Goal: Transaction & Acquisition: Subscribe to service/newsletter

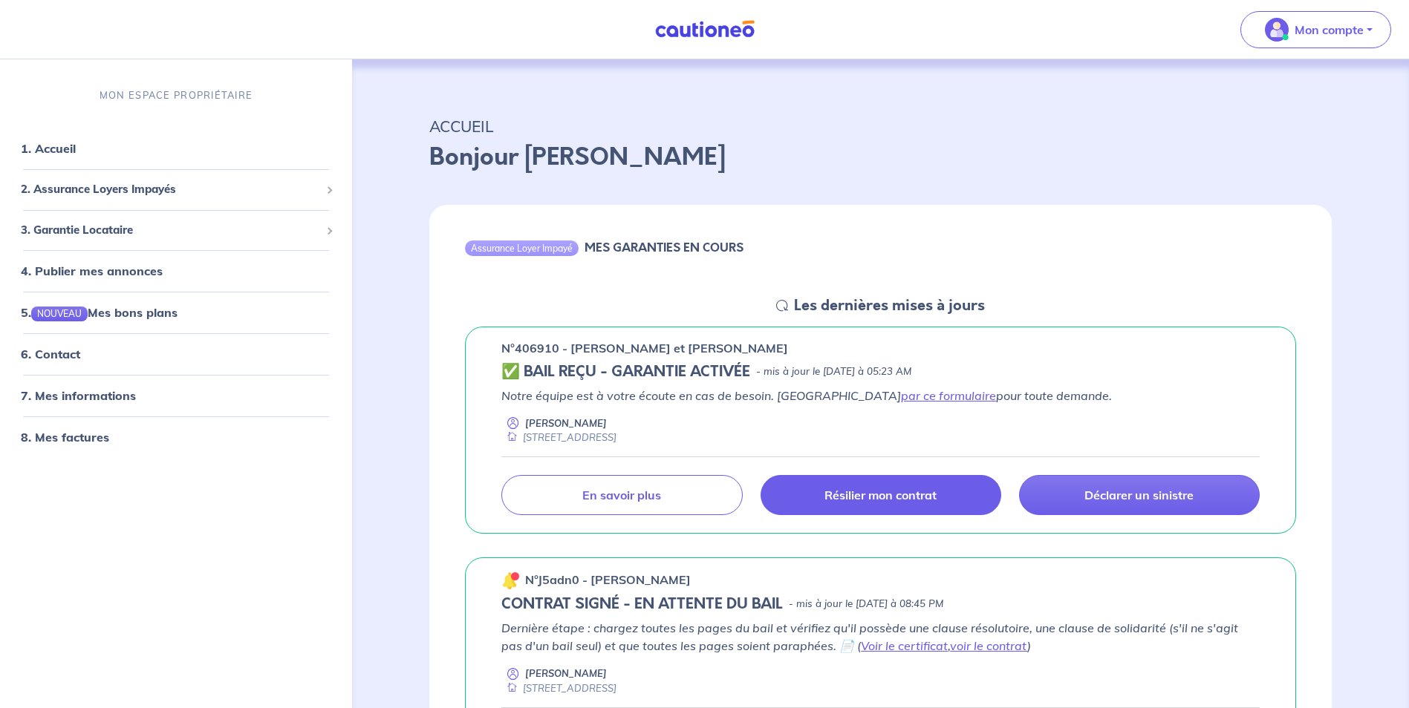
click at [927, 510] on link "Résilier mon contrat" at bounding box center [880, 495] width 241 height 40
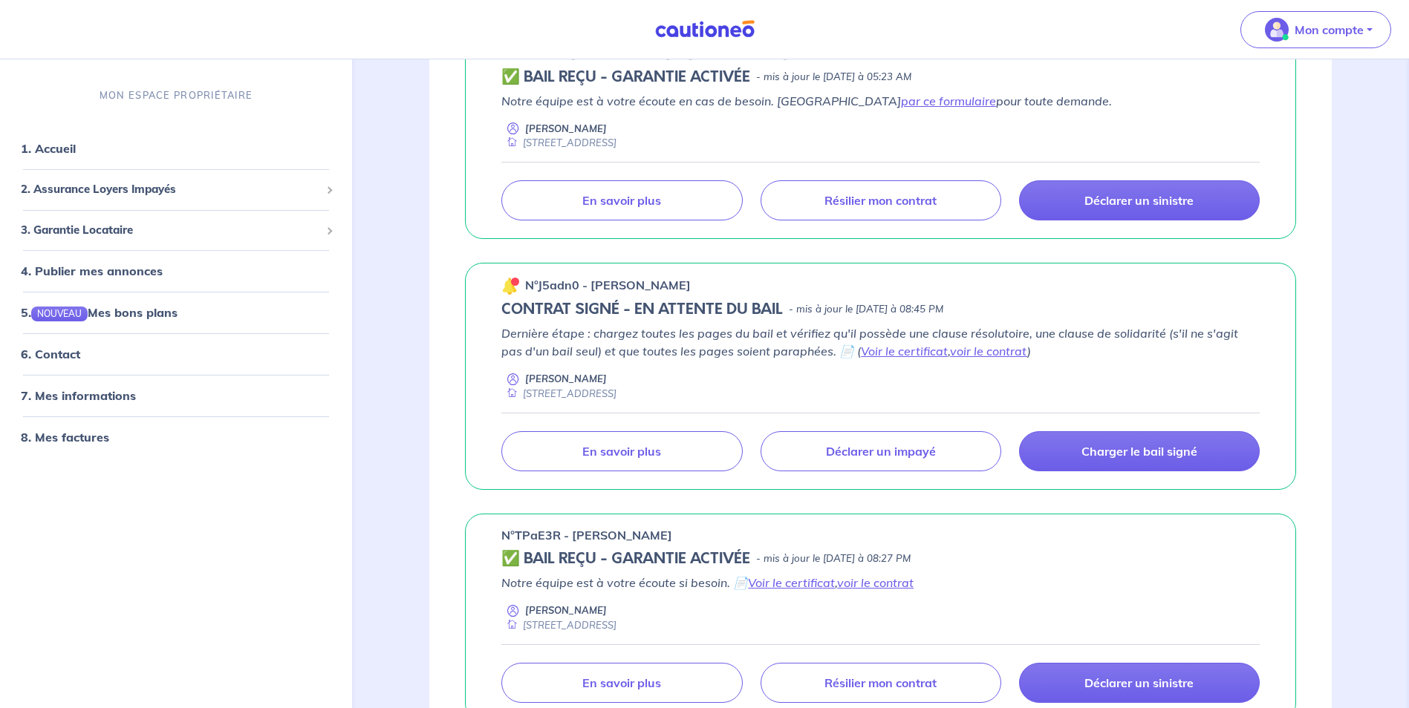
scroll to position [296, 0]
click at [1145, 452] on p "Charger le bail signé" at bounding box center [1139, 450] width 116 height 15
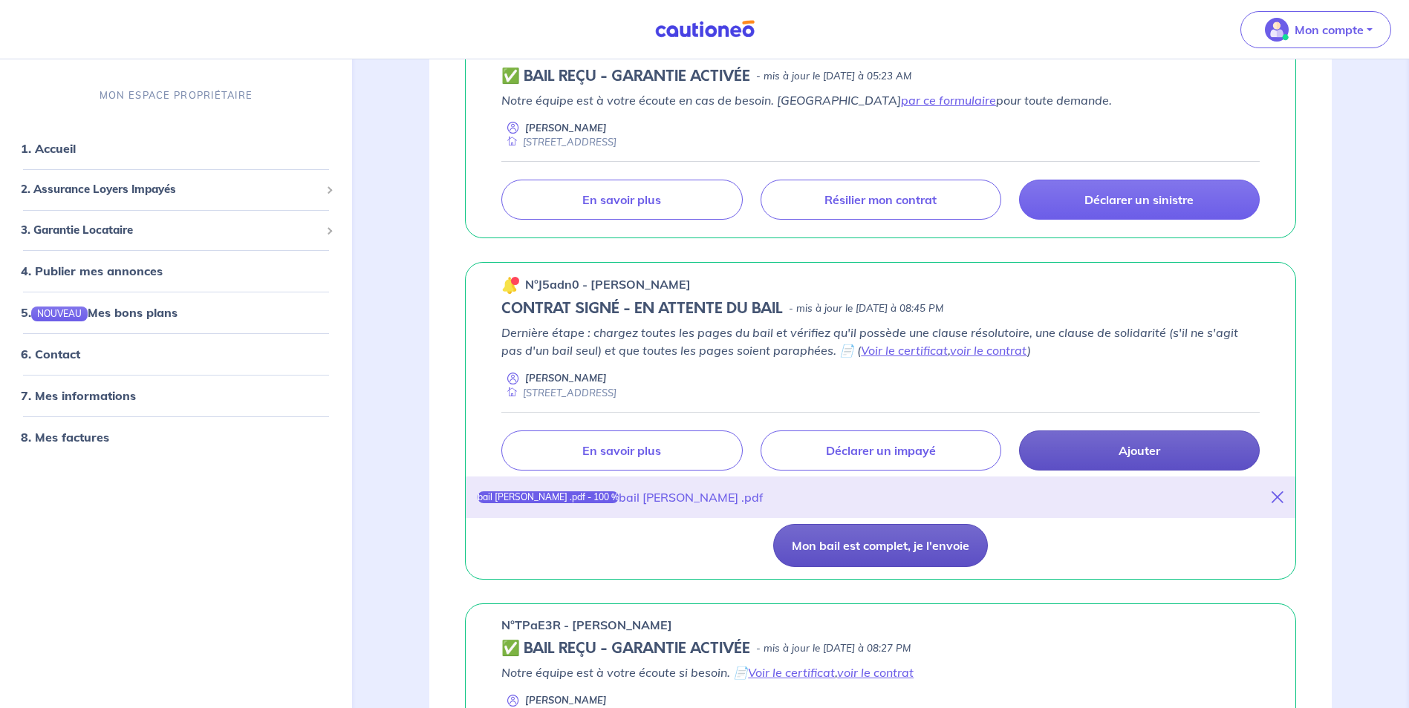
click at [901, 556] on button "Mon bail est complet, je l'envoie" at bounding box center [880, 545] width 215 height 43
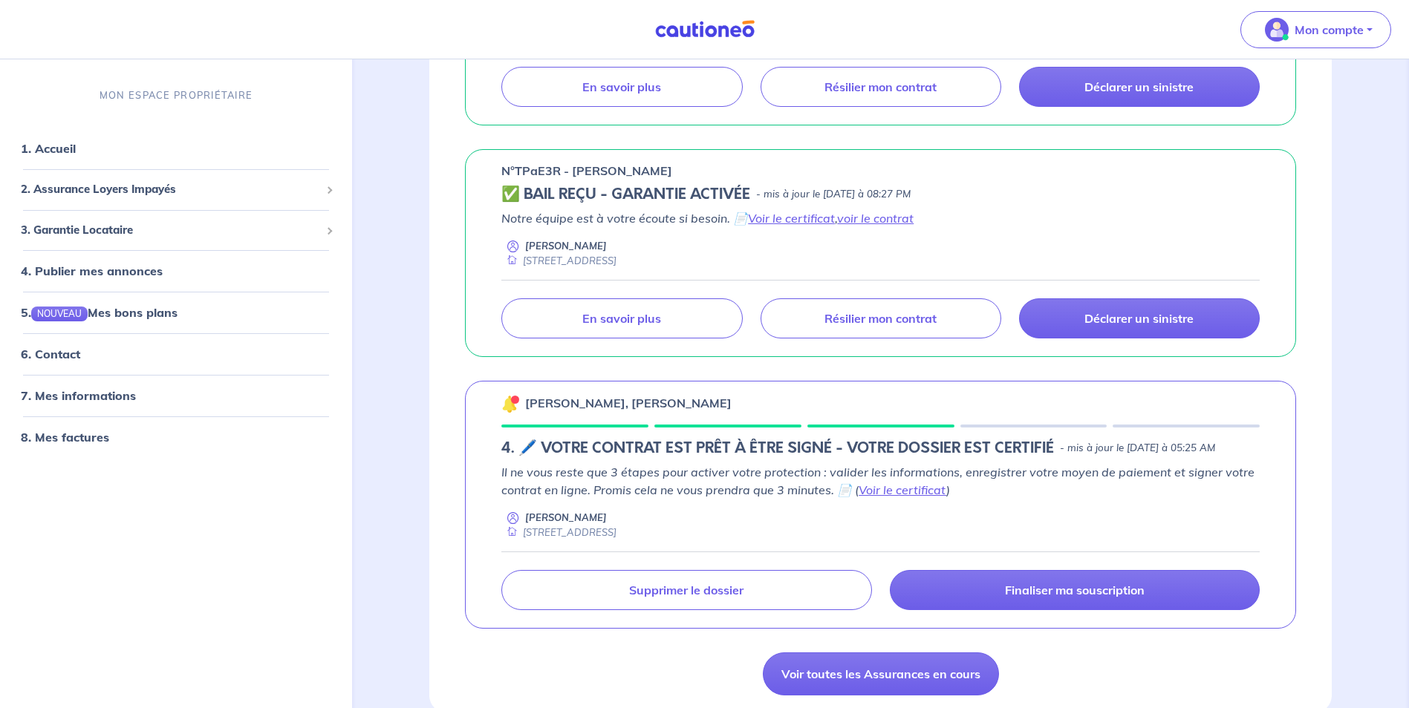
scroll to position [639, 0]
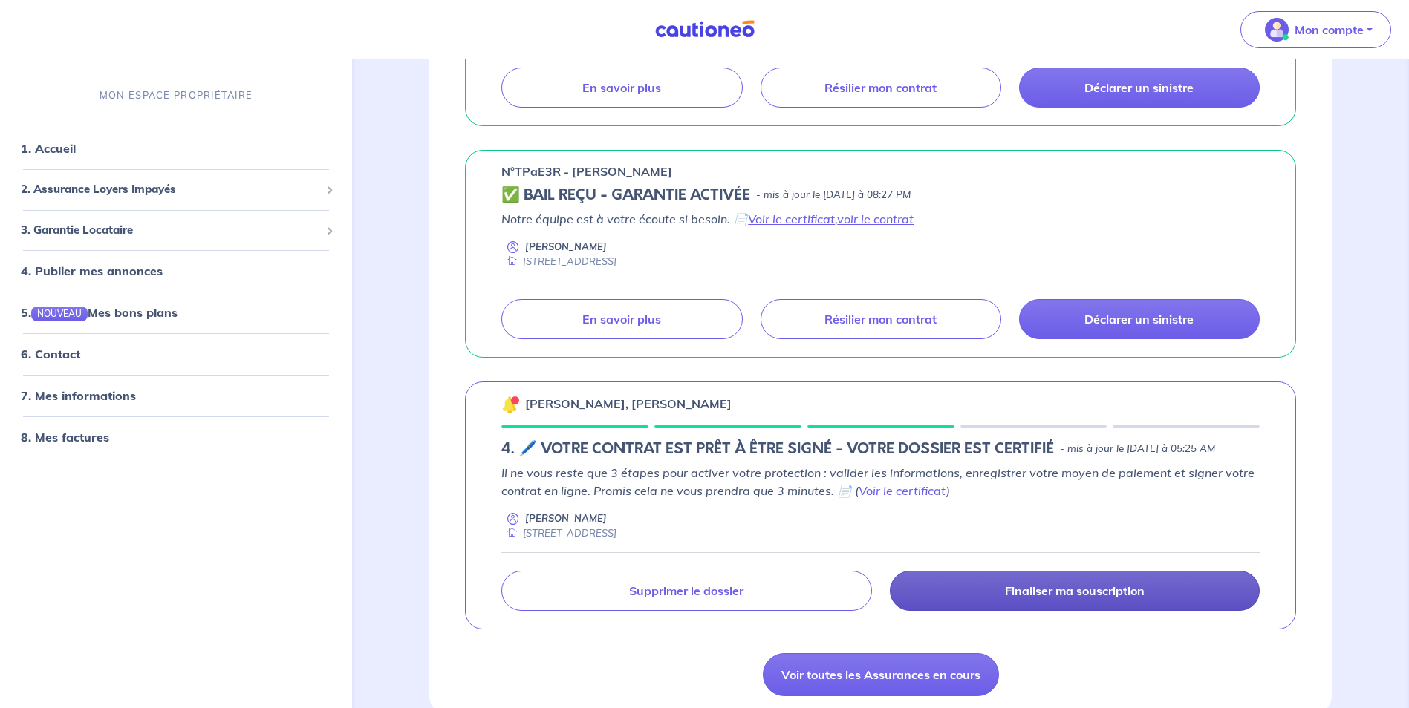
click at [1040, 599] on p "Finaliser ma souscription" at bounding box center [1075, 591] width 140 height 15
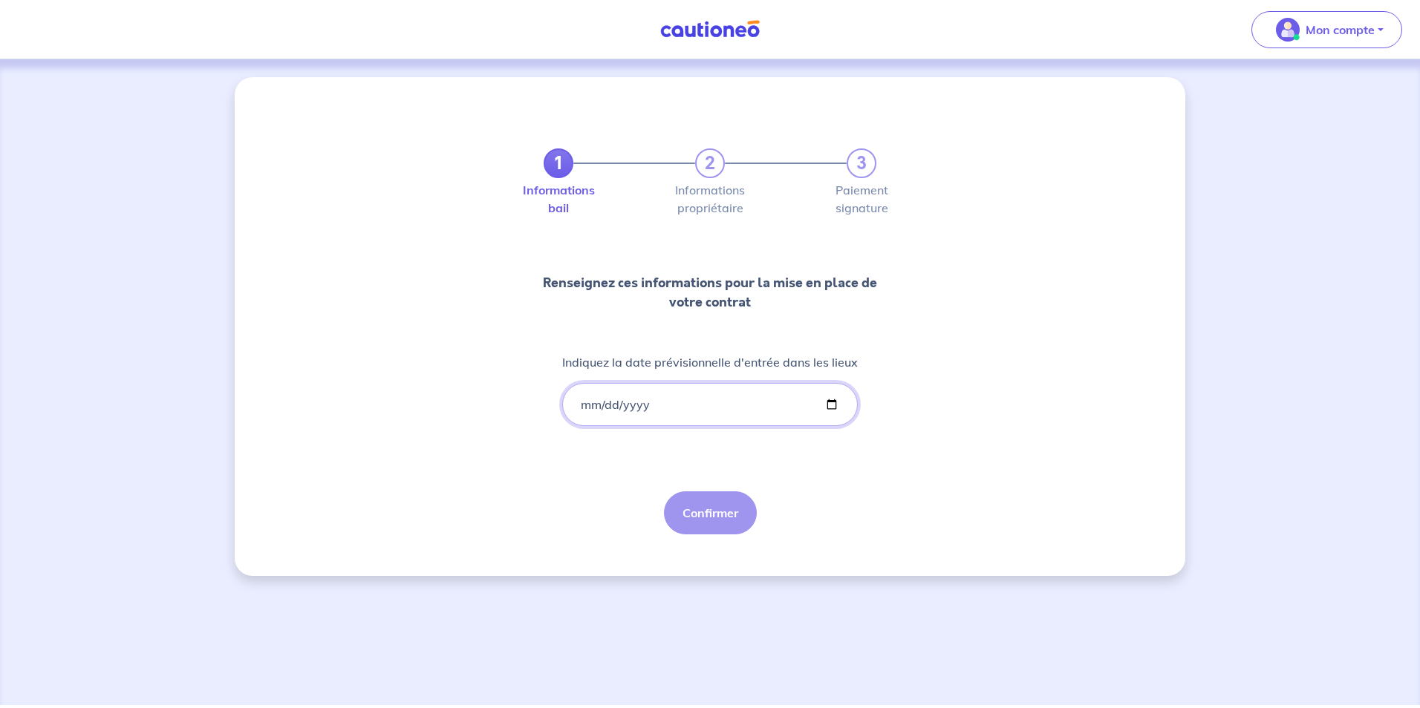
click at [832, 399] on input "Indiquez la date prévisionnelle d'entrée dans les lieux" at bounding box center [710, 404] width 296 height 43
type input "[DATE]"
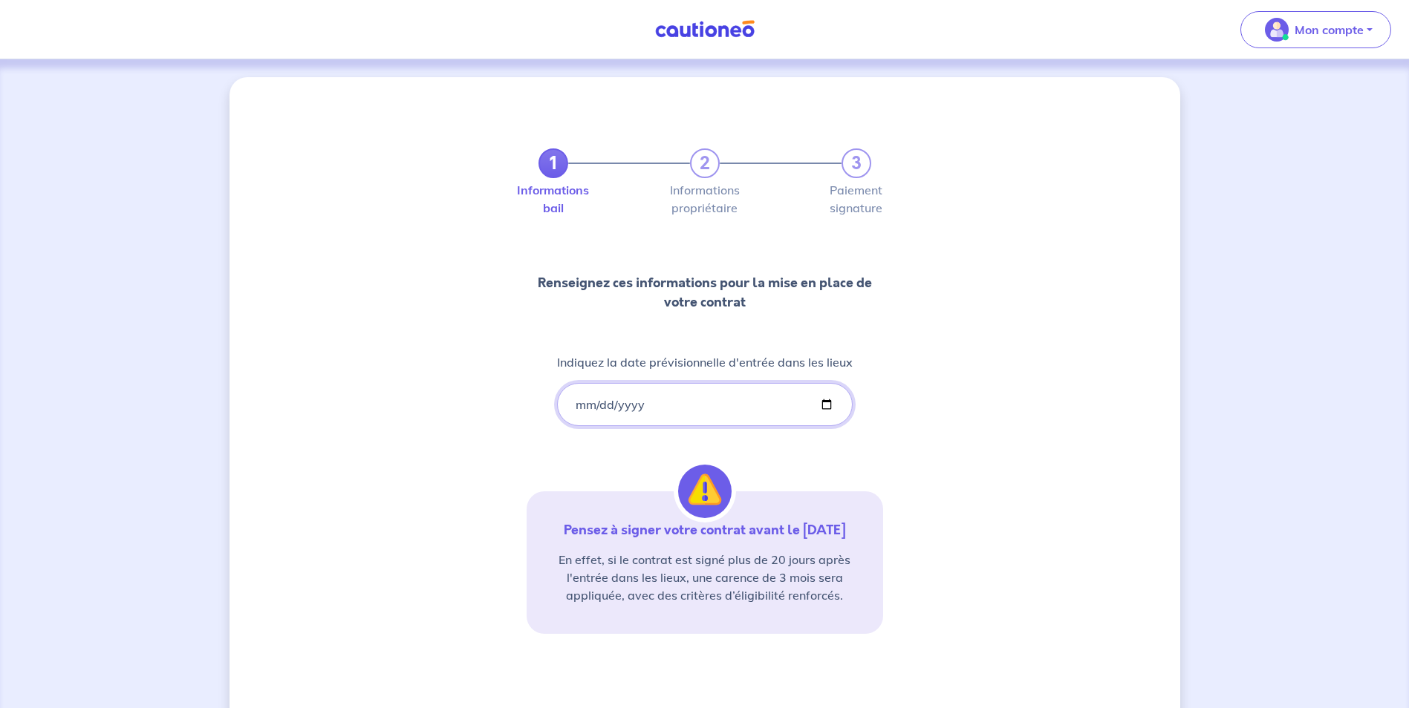
scroll to position [105, 0]
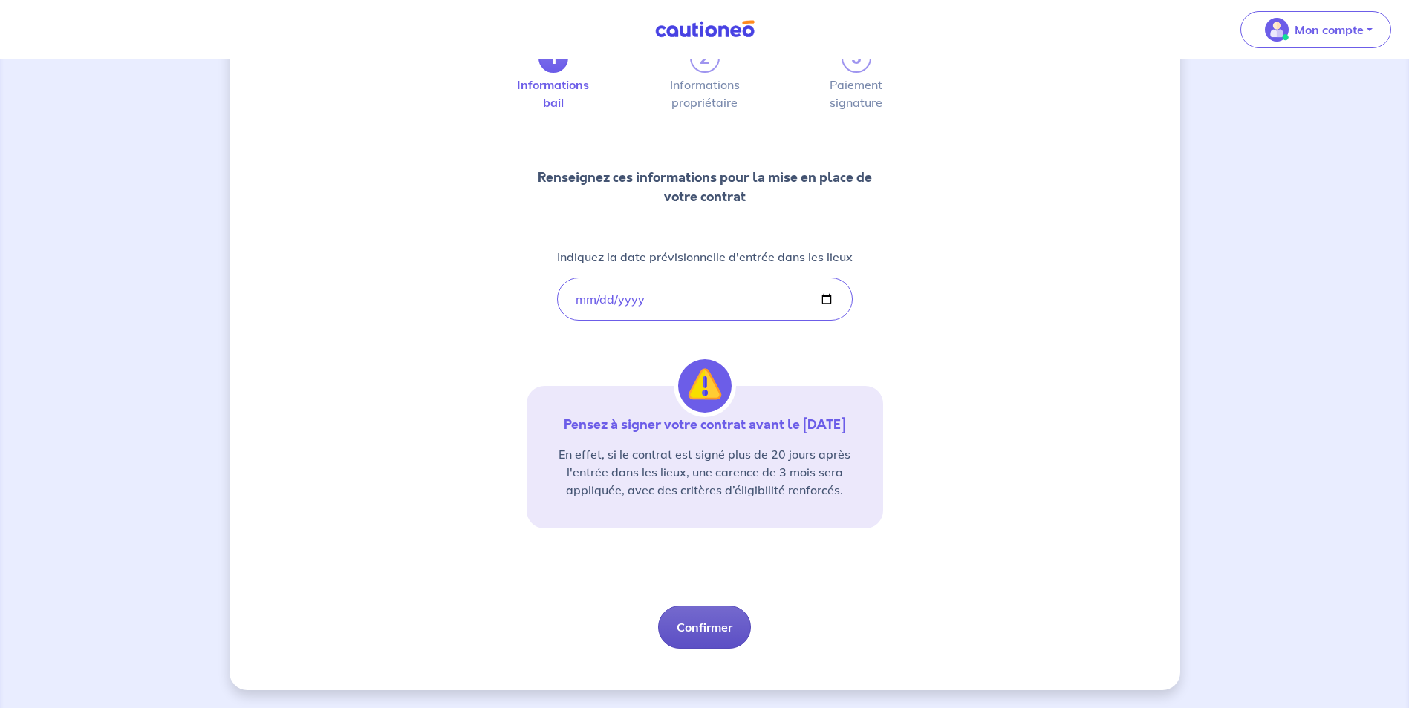
click at [707, 636] on button "Confirmer" at bounding box center [704, 627] width 93 height 43
select select "FR"
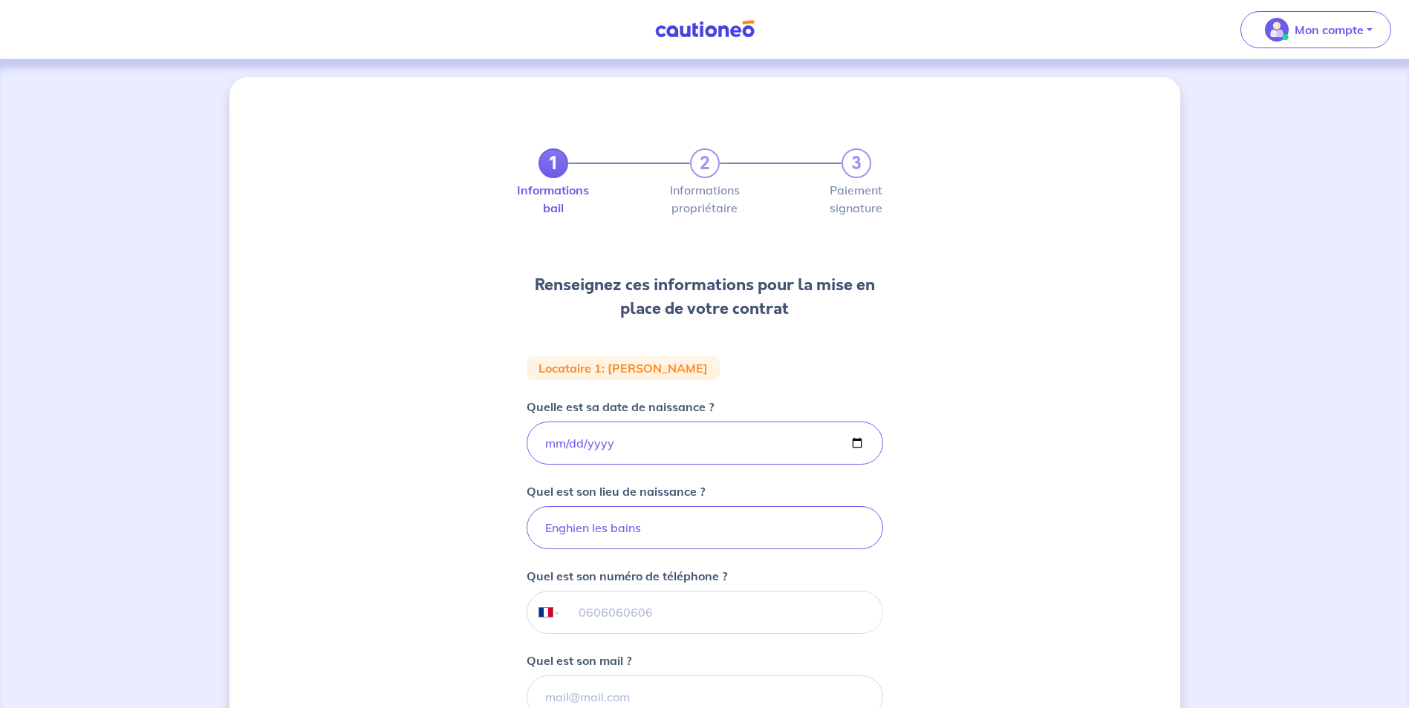
scroll to position [233, 0]
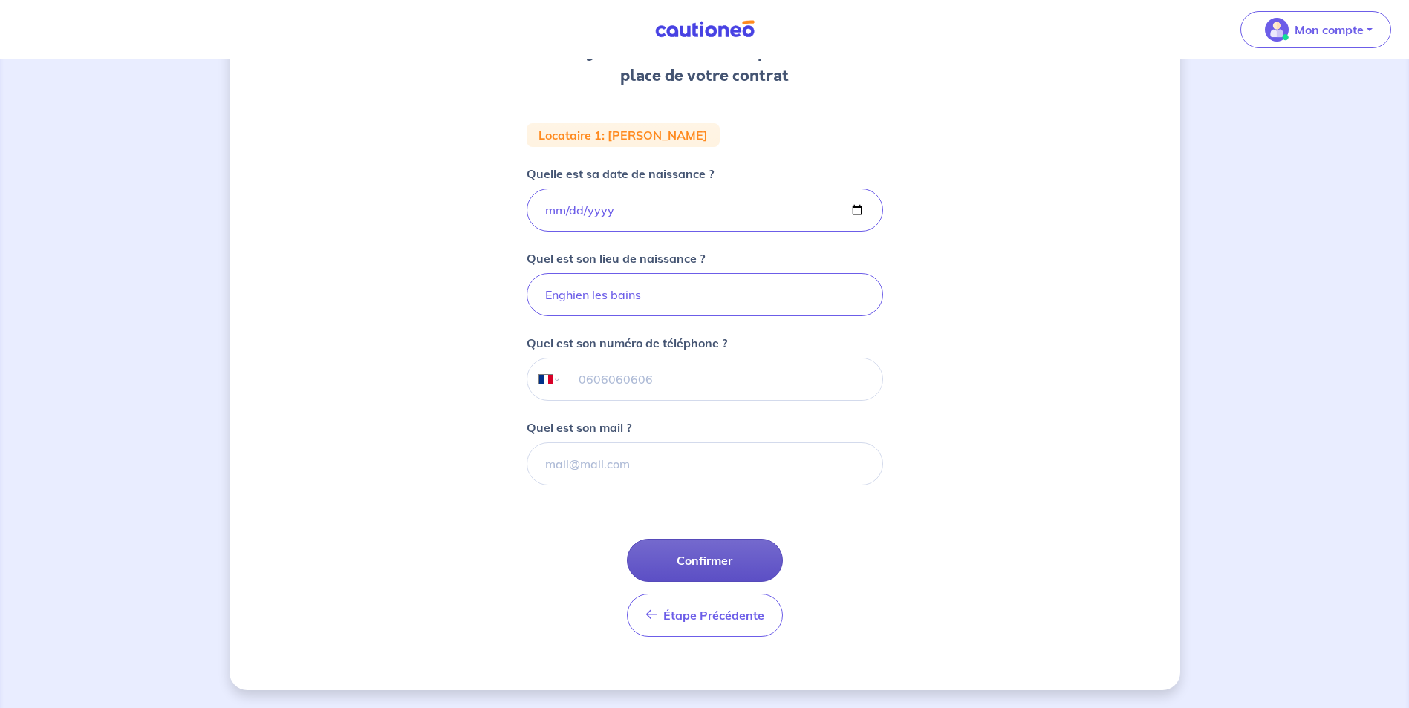
click at [733, 557] on button "Confirmer" at bounding box center [705, 560] width 156 height 43
select select "FR"
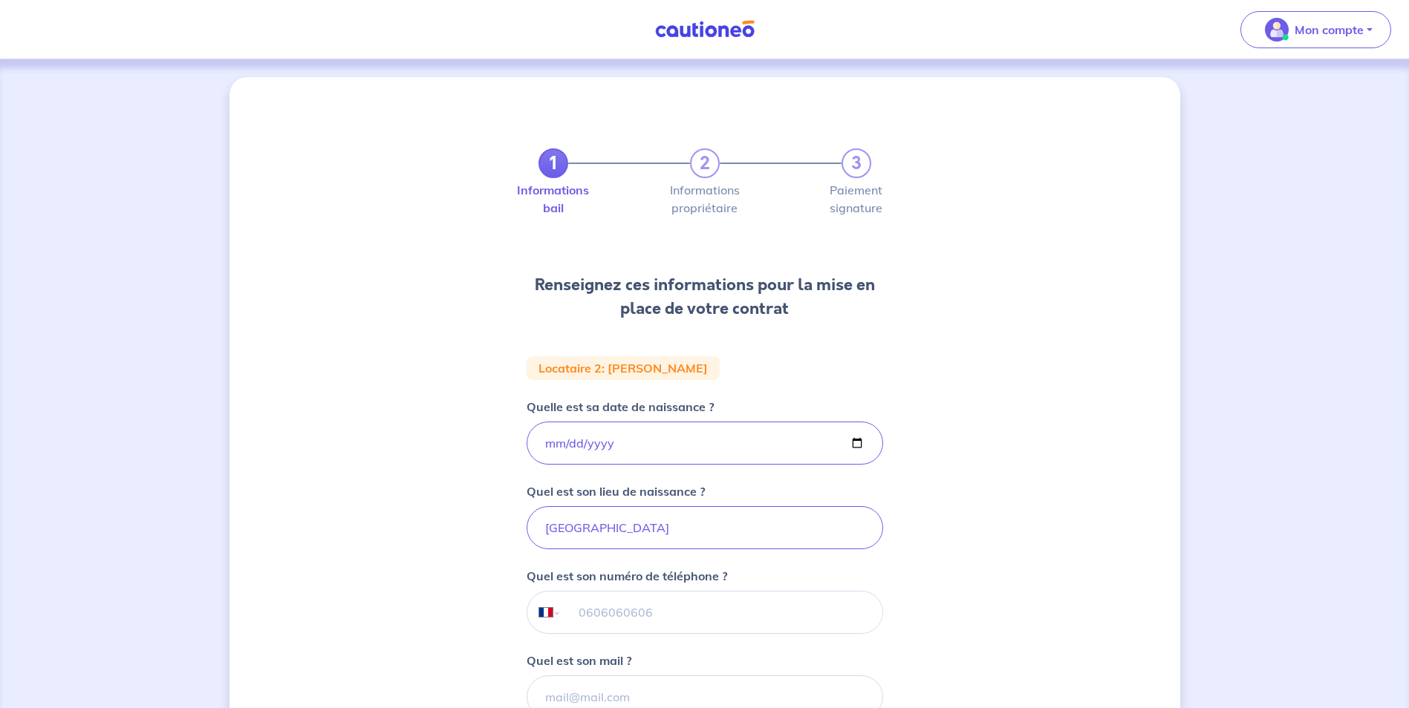
scroll to position [233, 0]
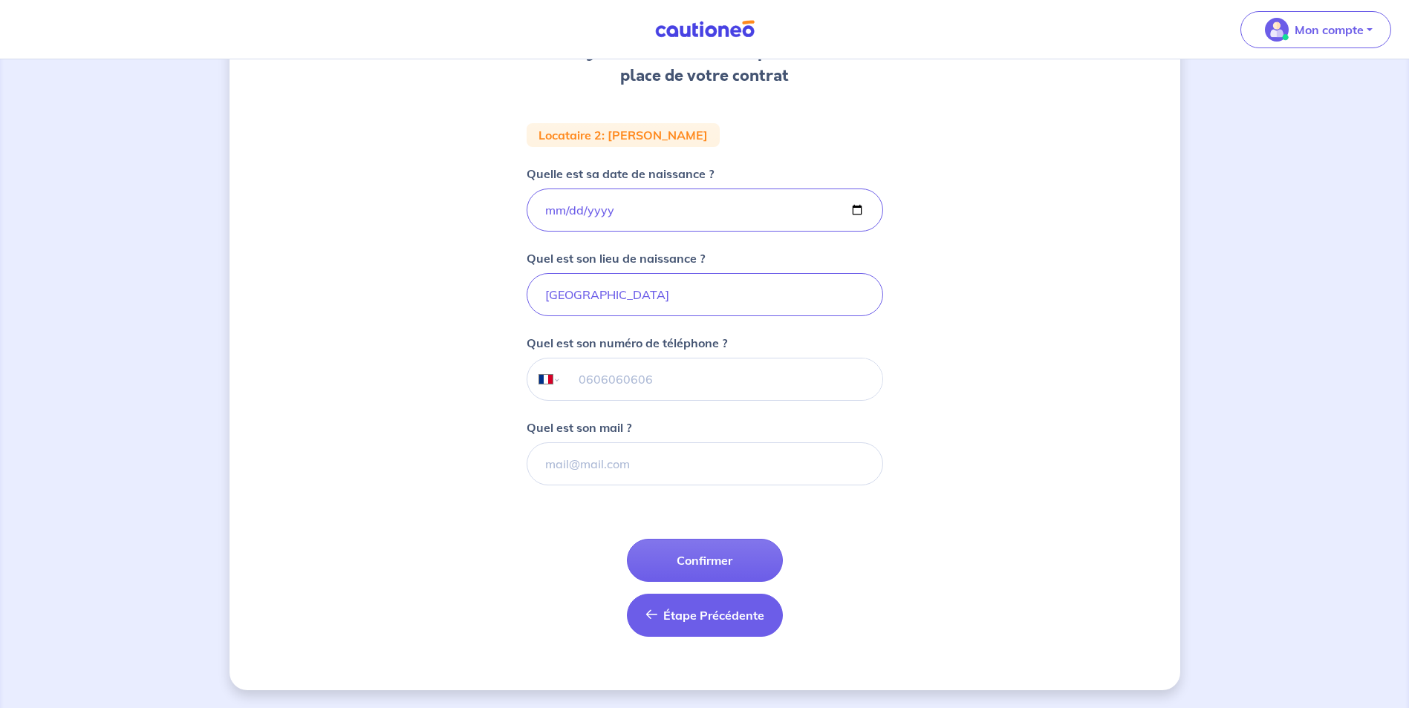
click at [695, 631] on button "Étape Précédente Précédent" at bounding box center [705, 615] width 156 height 43
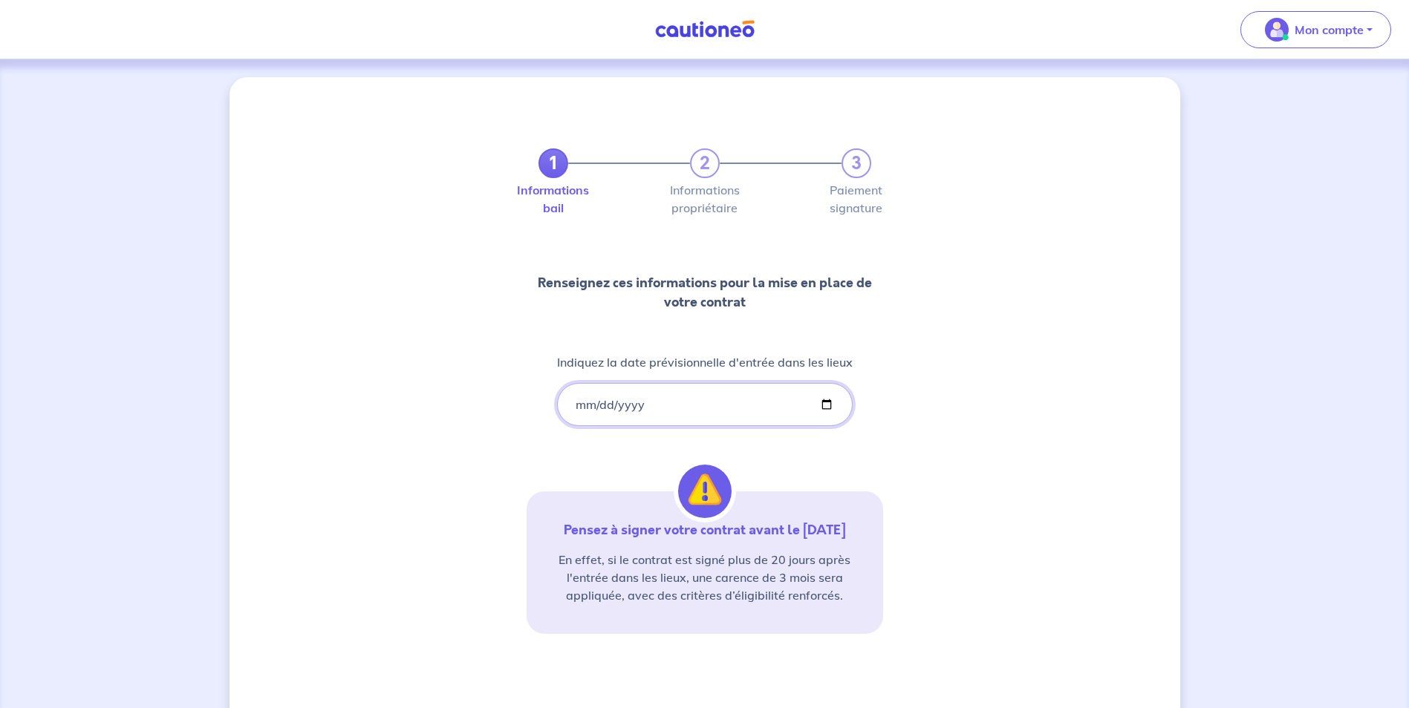
click at [829, 404] on input "[DATE]" at bounding box center [705, 404] width 296 height 43
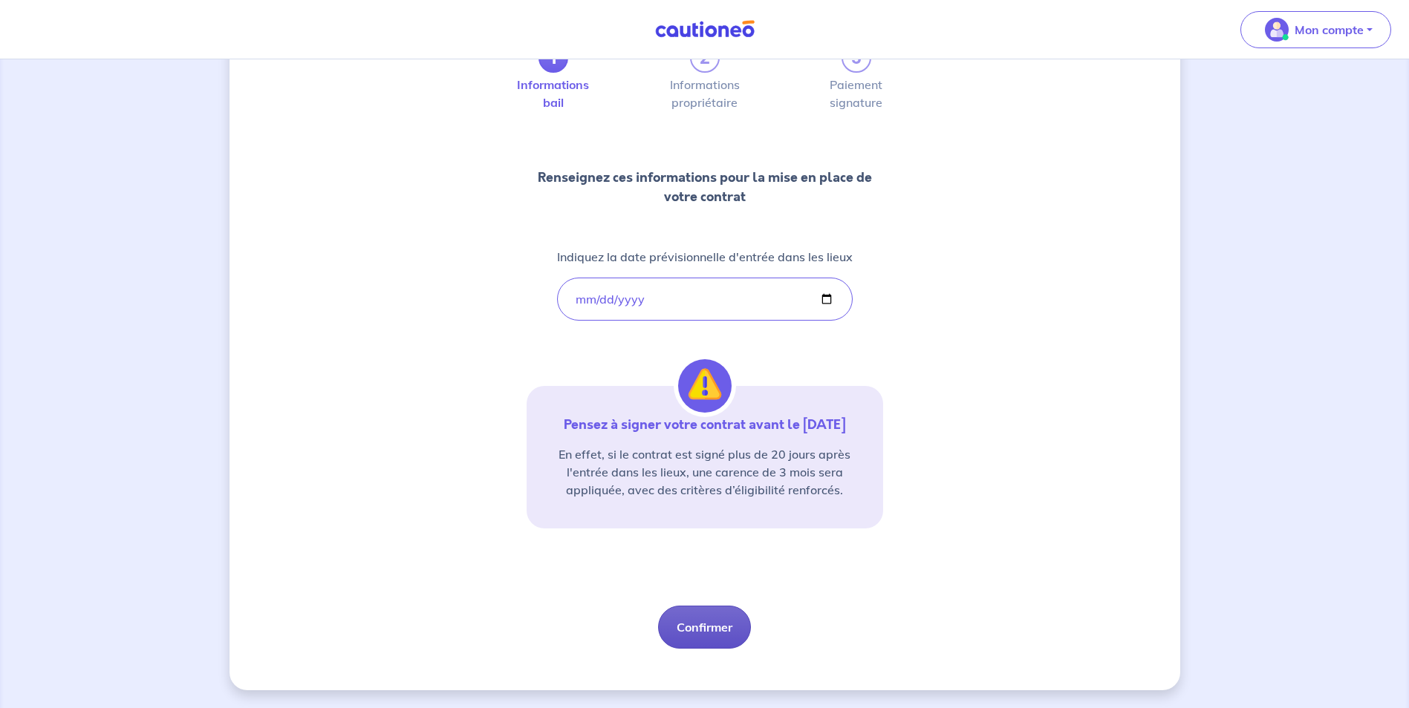
click at [714, 622] on button "Confirmer" at bounding box center [704, 627] width 93 height 43
select select "FR"
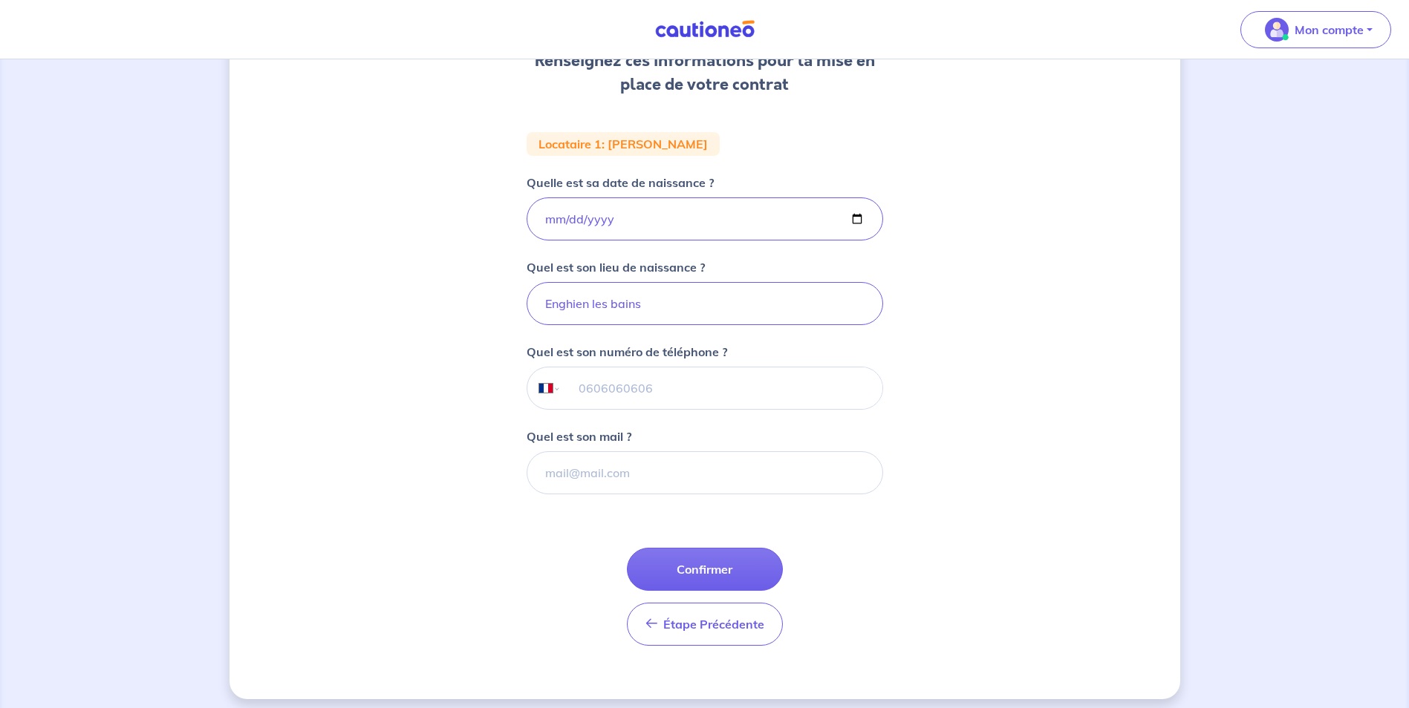
scroll to position [233, 0]
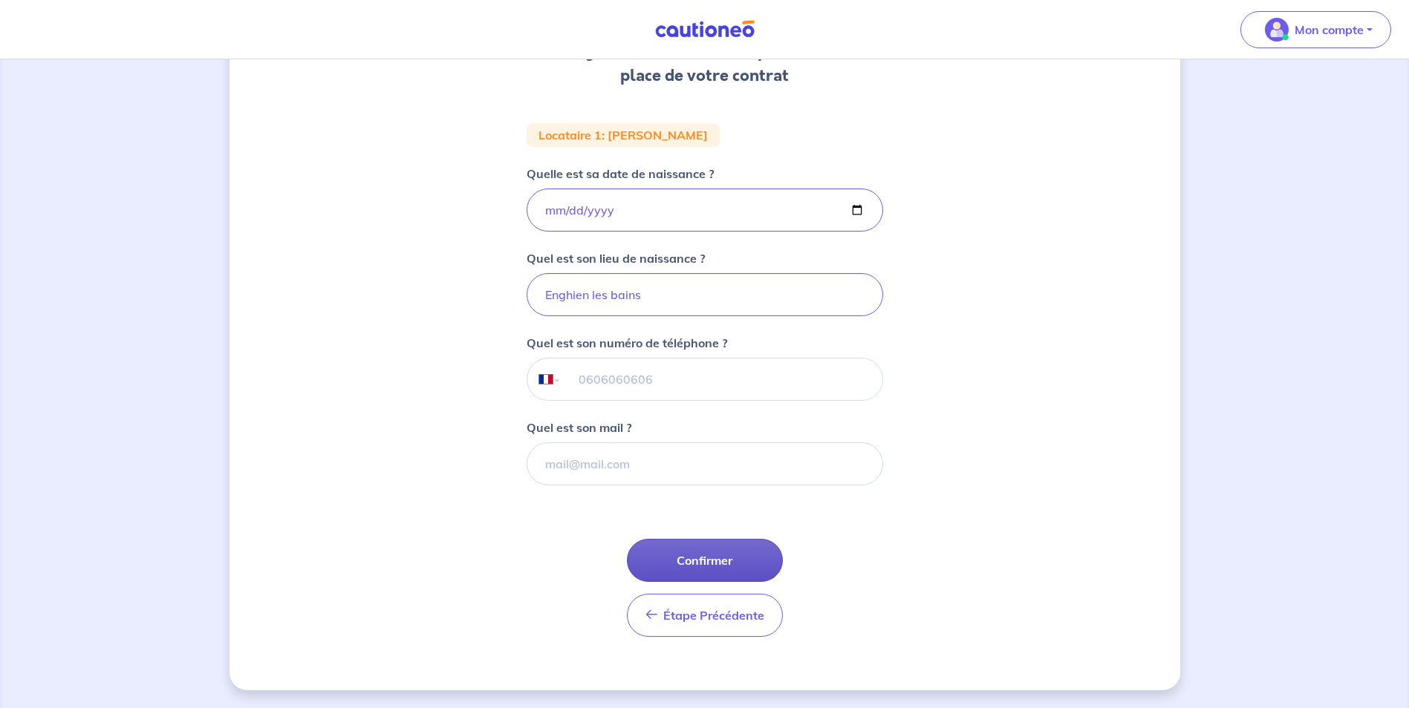
click at [705, 556] on button "Confirmer" at bounding box center [705, 560] width 156 height 43
select select "FR"
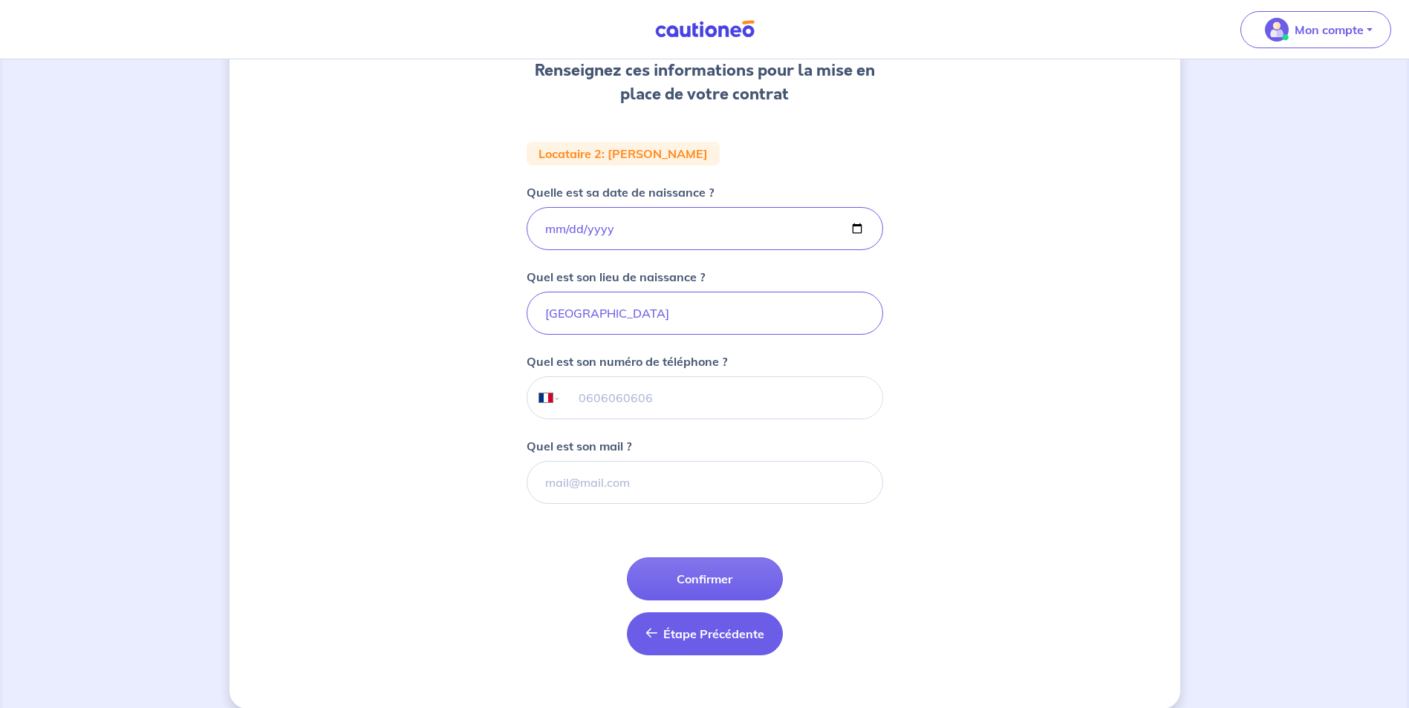
scroll to position [215, 0]
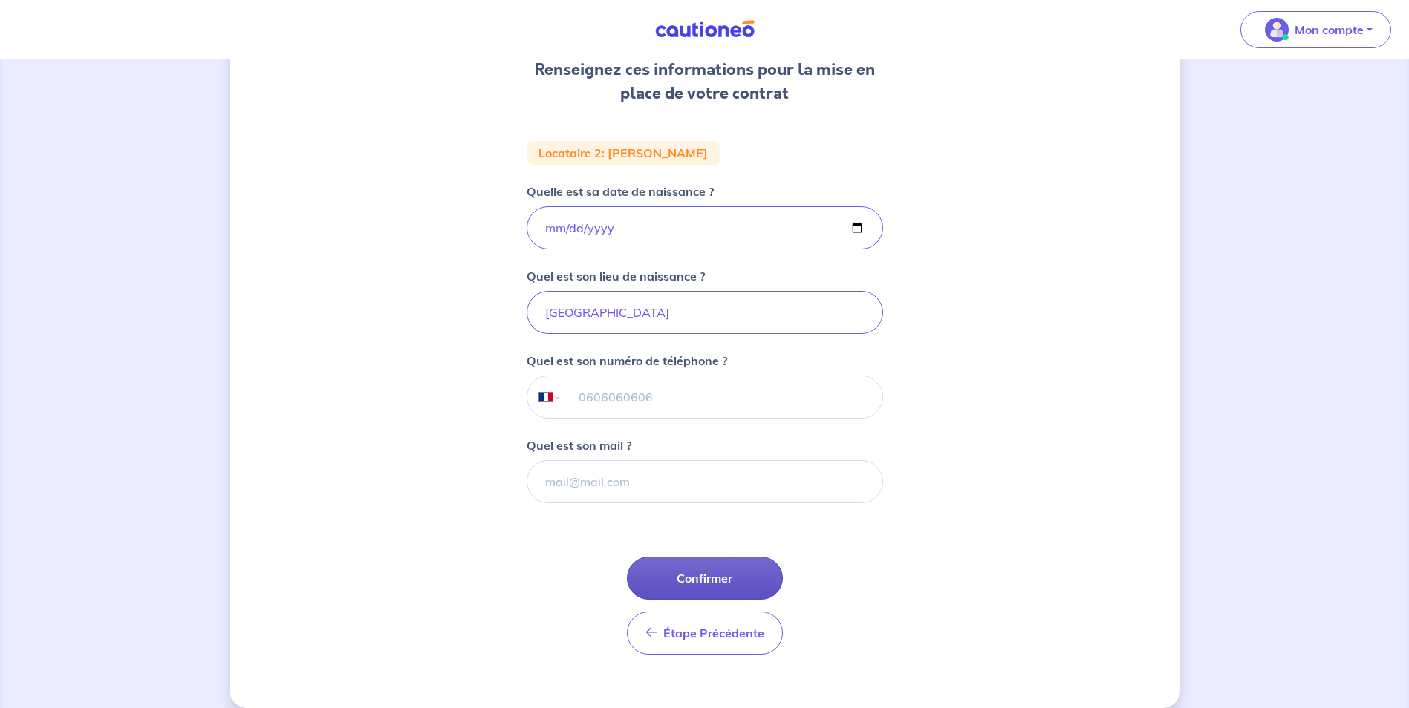
click at [743, 576] on button "Confirmer" at bounding box center [705, 578] width 156 height 43
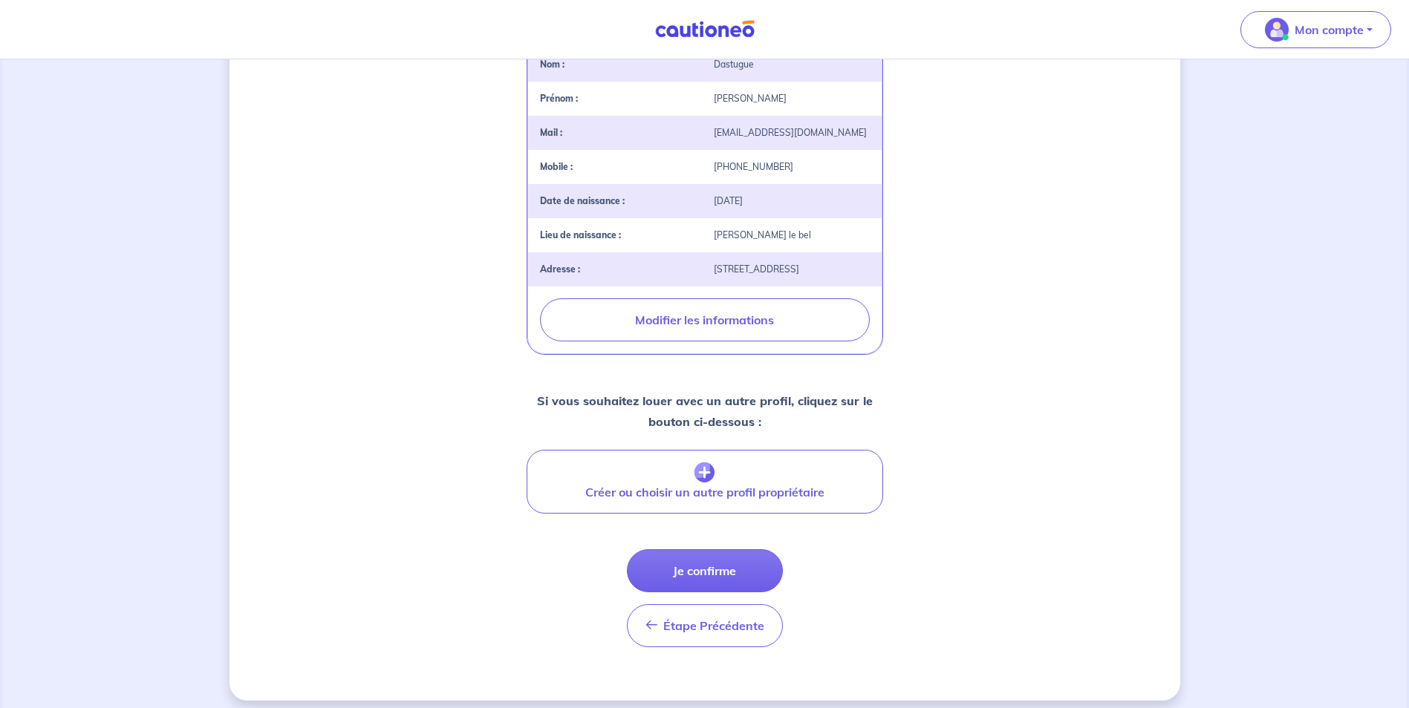
scroll to position [354, 0]
click at [723, 592] on button "Je confirme" at bounding box center [705, 570] width 156 height 43
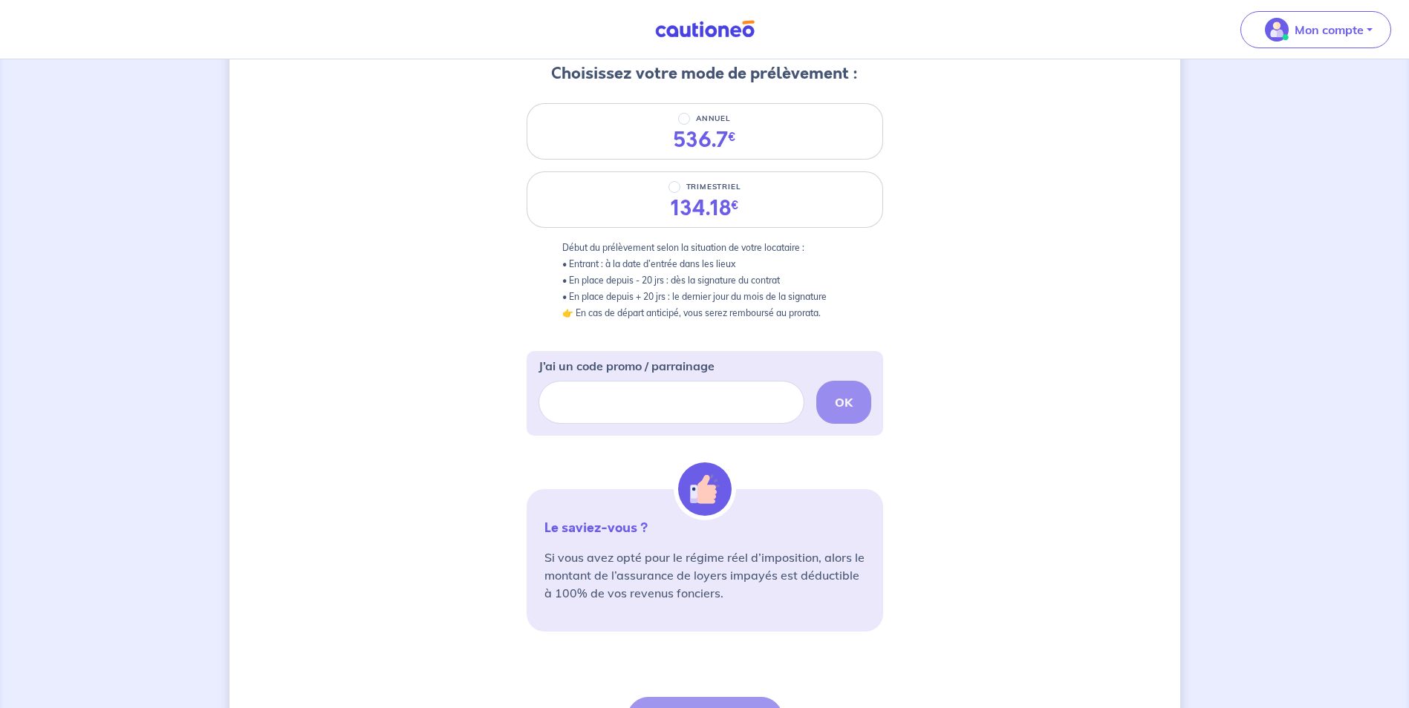
scroll to position [201, 0]
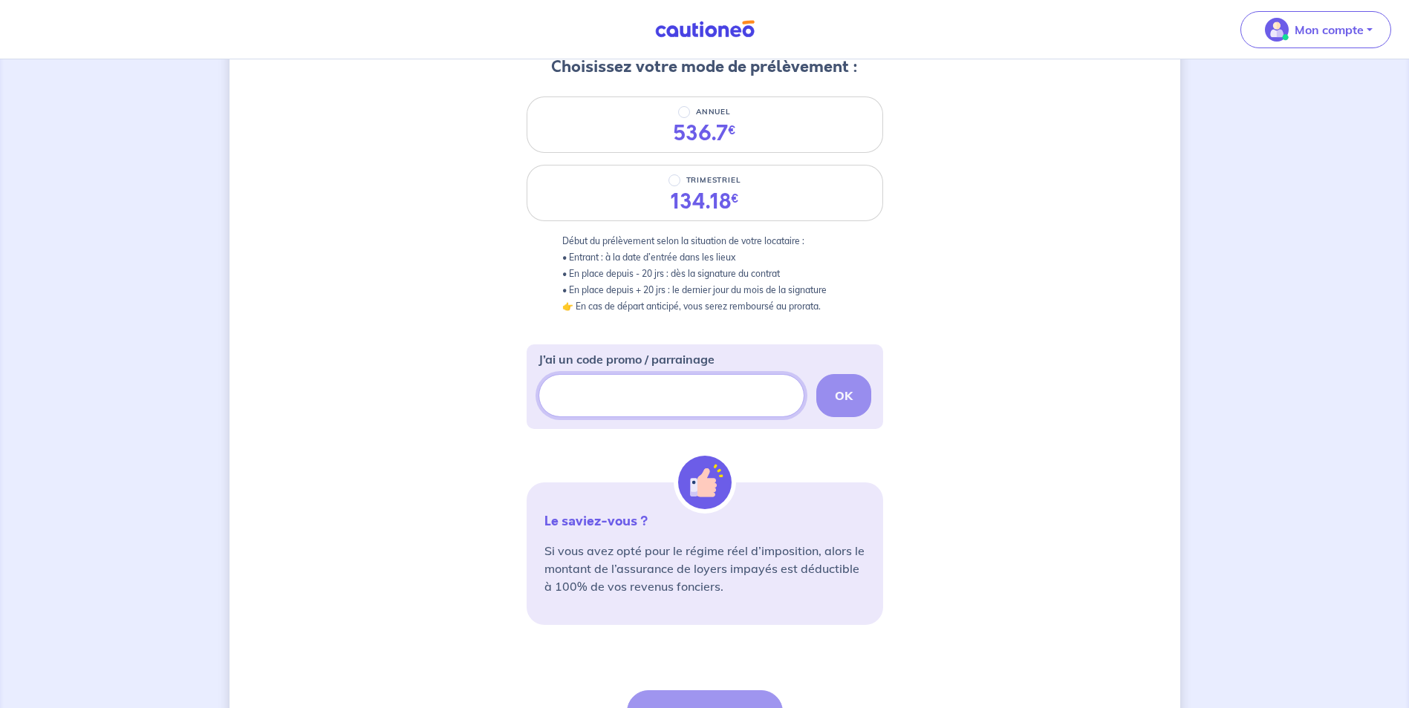
click at [697, 390] on input "J’ai un code promo / parrainage" at bounding box center [671, 395] width 266 height 43
type input "GLI-32-CA"
click at [990, 513] on div "2 3 Informations bail Informations propriétaire Paiement signature Choisissez v…" at bounding box center [704, 359] width 951 height 965
click at [838, 395] on div "GLI-32-CA OK" at bounding box center [704, 395] width 333 height 43
click at [692, 391] on input "GLI-32-CA" at bounding box center [671, 395] width 266 height 43
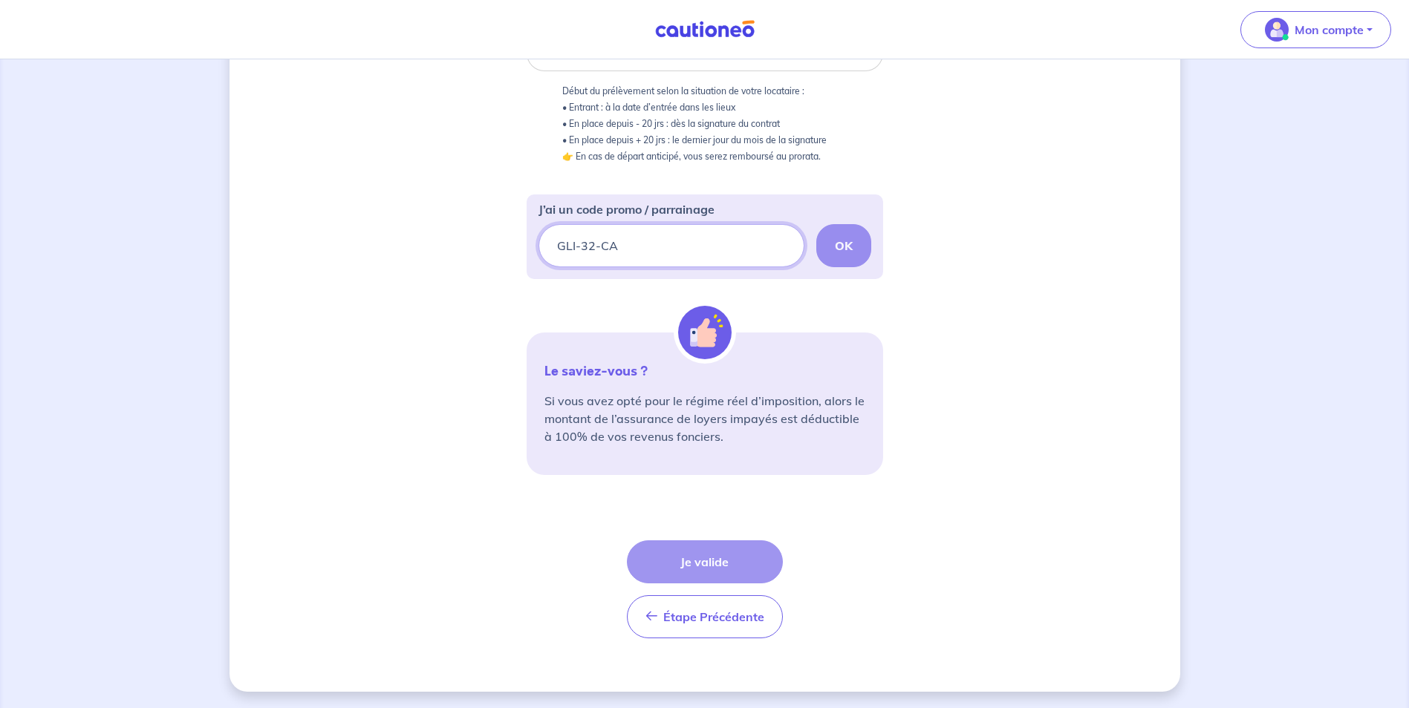
scroll to position [351, 0]
click at [881, 389] on div "Le saviez-vous ? Si vous avez opté pour le régime réel d’imposition, alors le m…" at bounding box center [705, 403] width 356 height 143
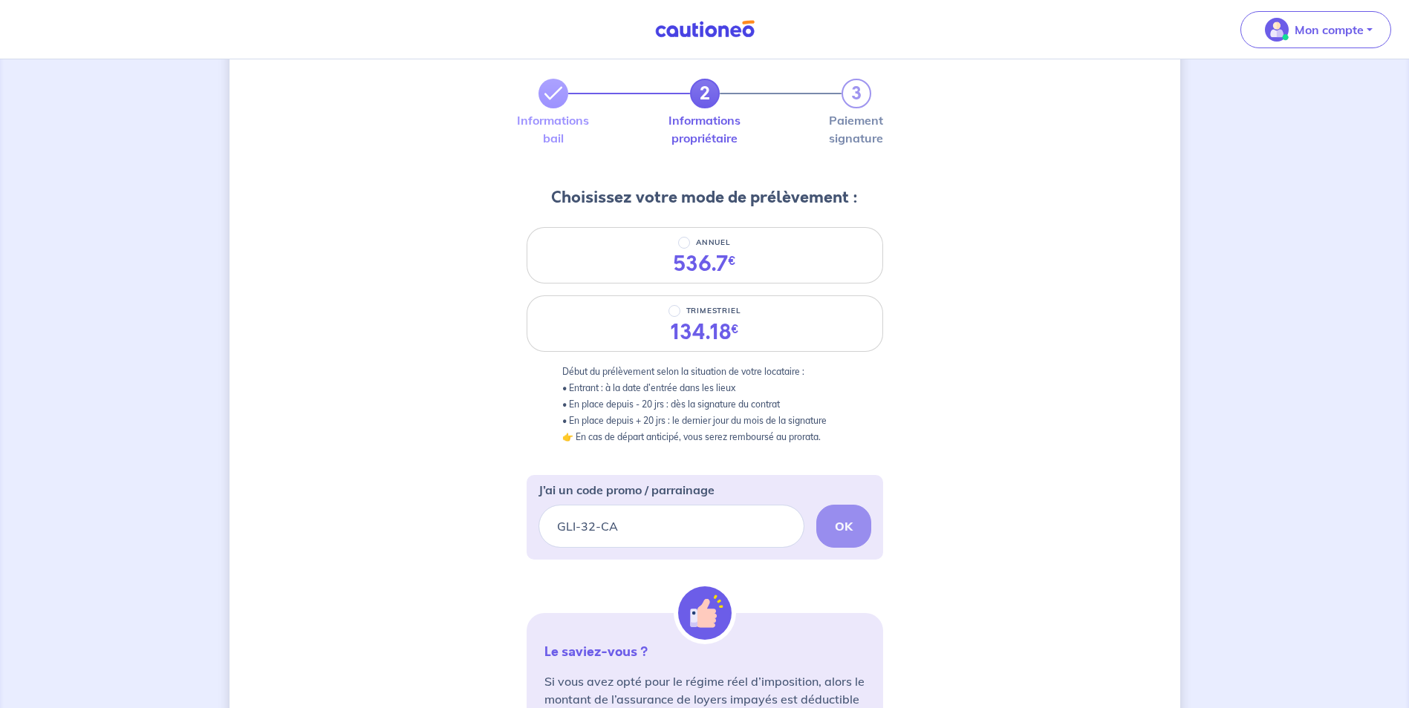
scroll to position [0, 0]
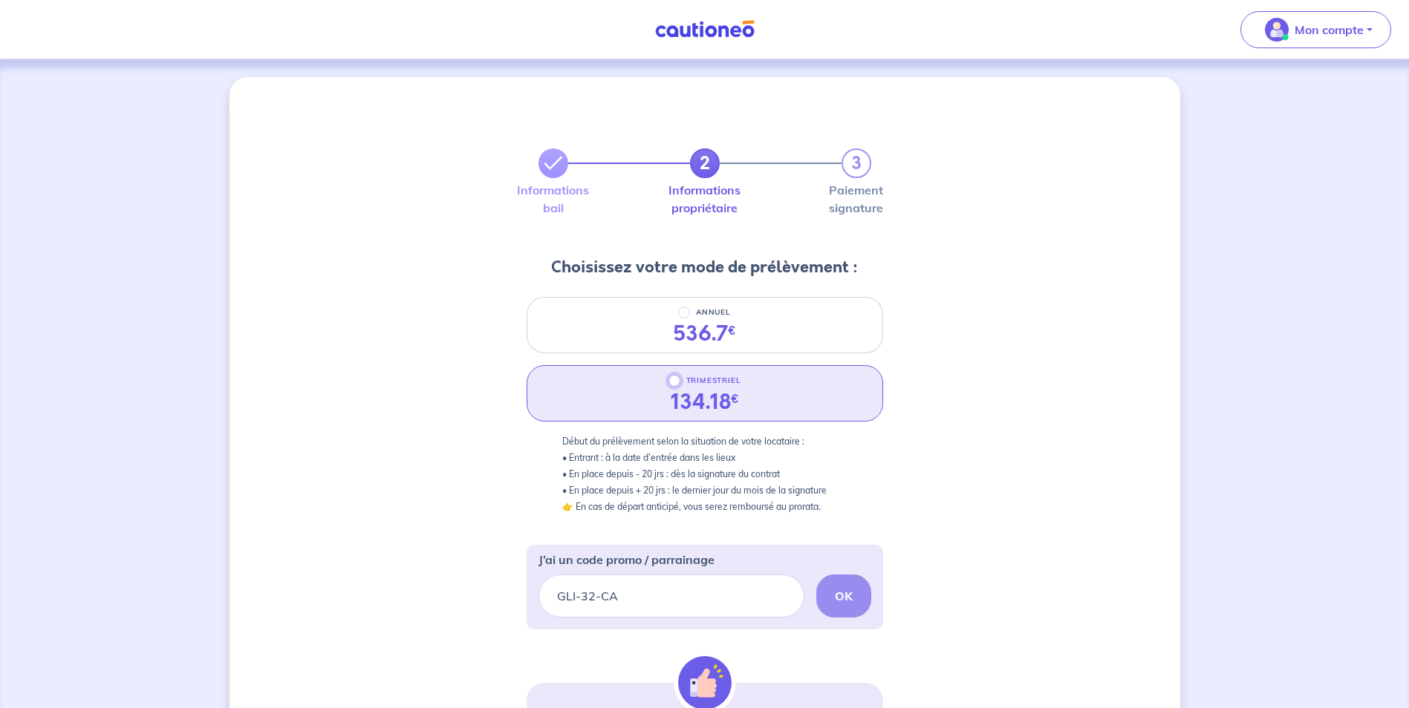
click at [671, 383] on input "TRIMESTRIEL" at bounding box center [674, 381] width 12 height 12
radio input "true"
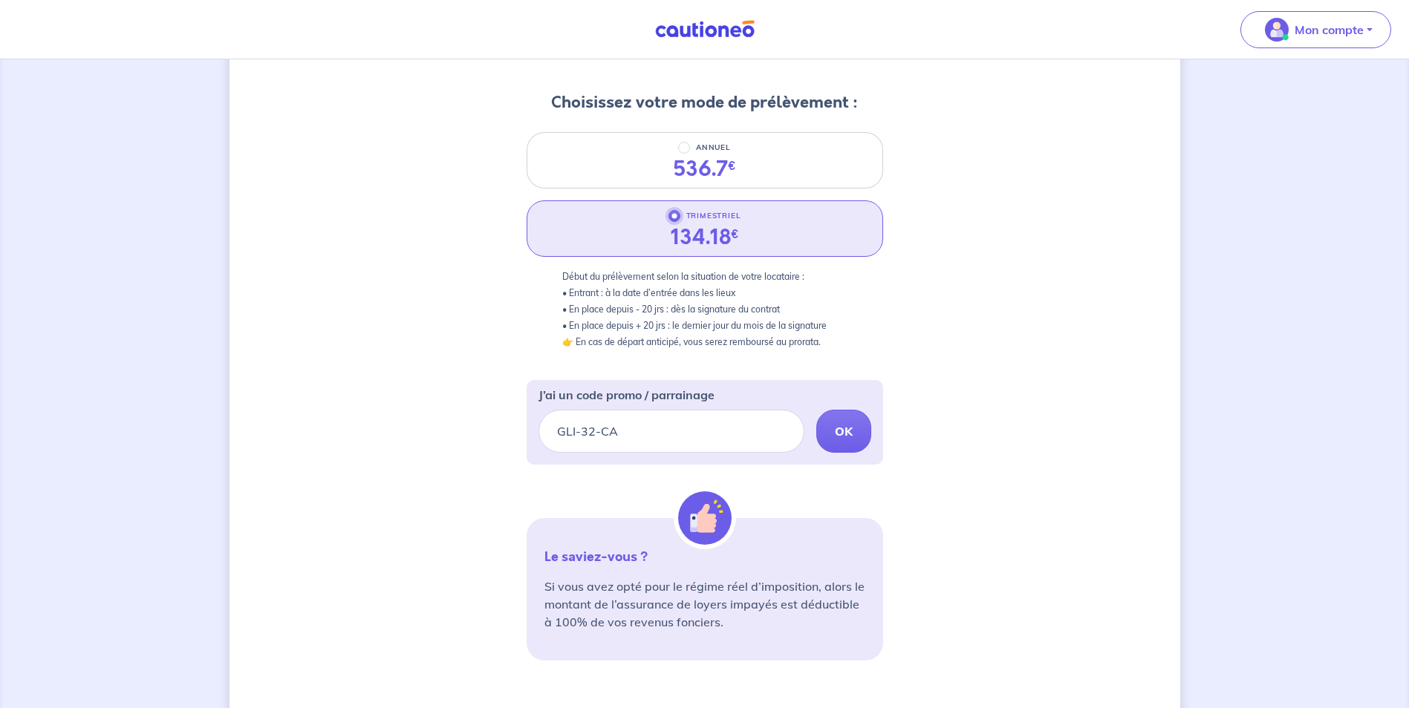
scroll to position [169, 0]
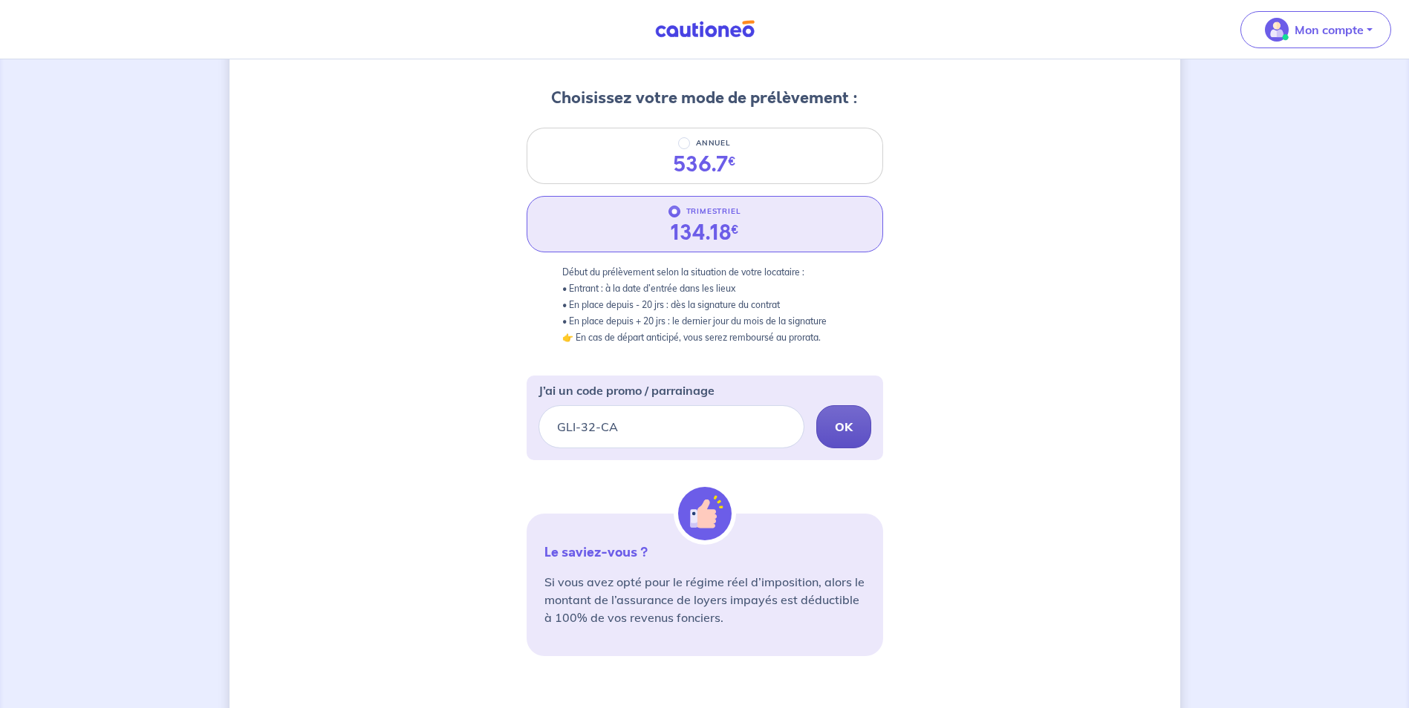
click at [844, 424] on strong "OK" at bounding box center [844, 427] width 18 height 15
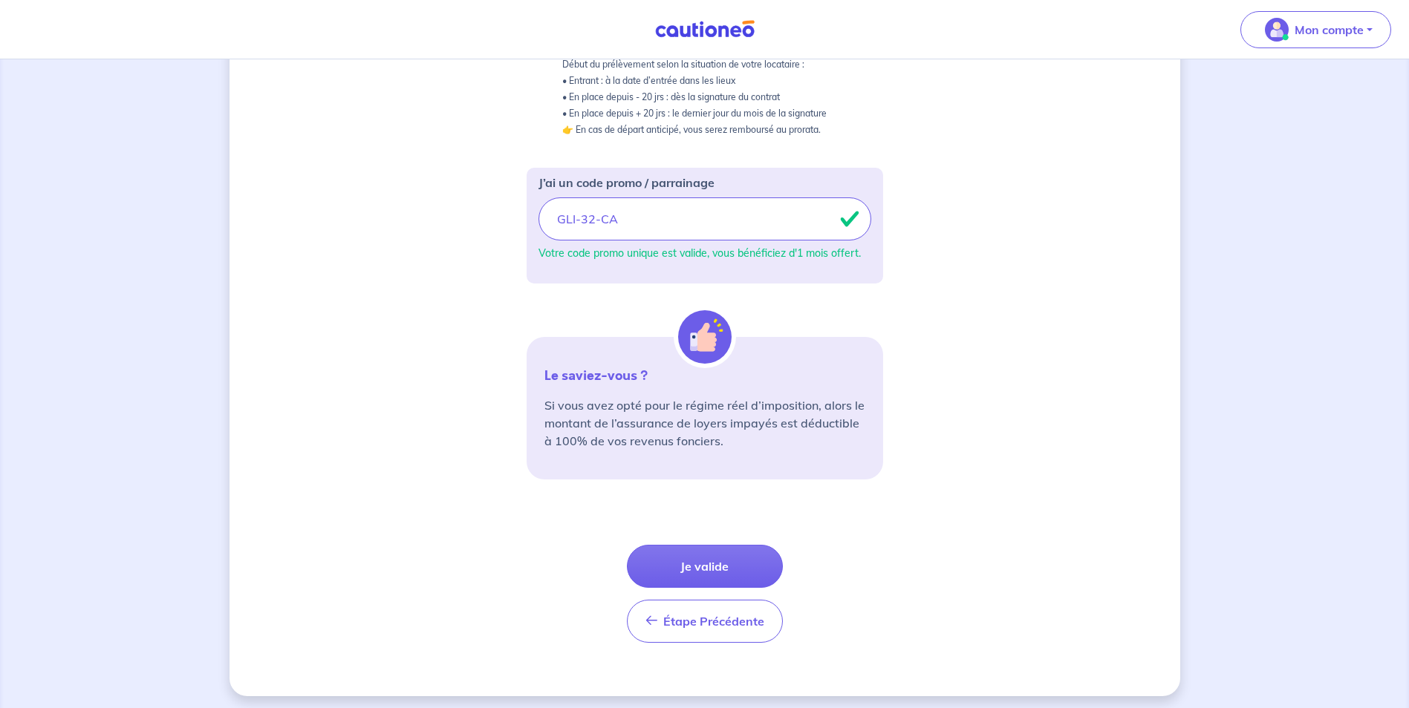
scroll to position [383, 0]
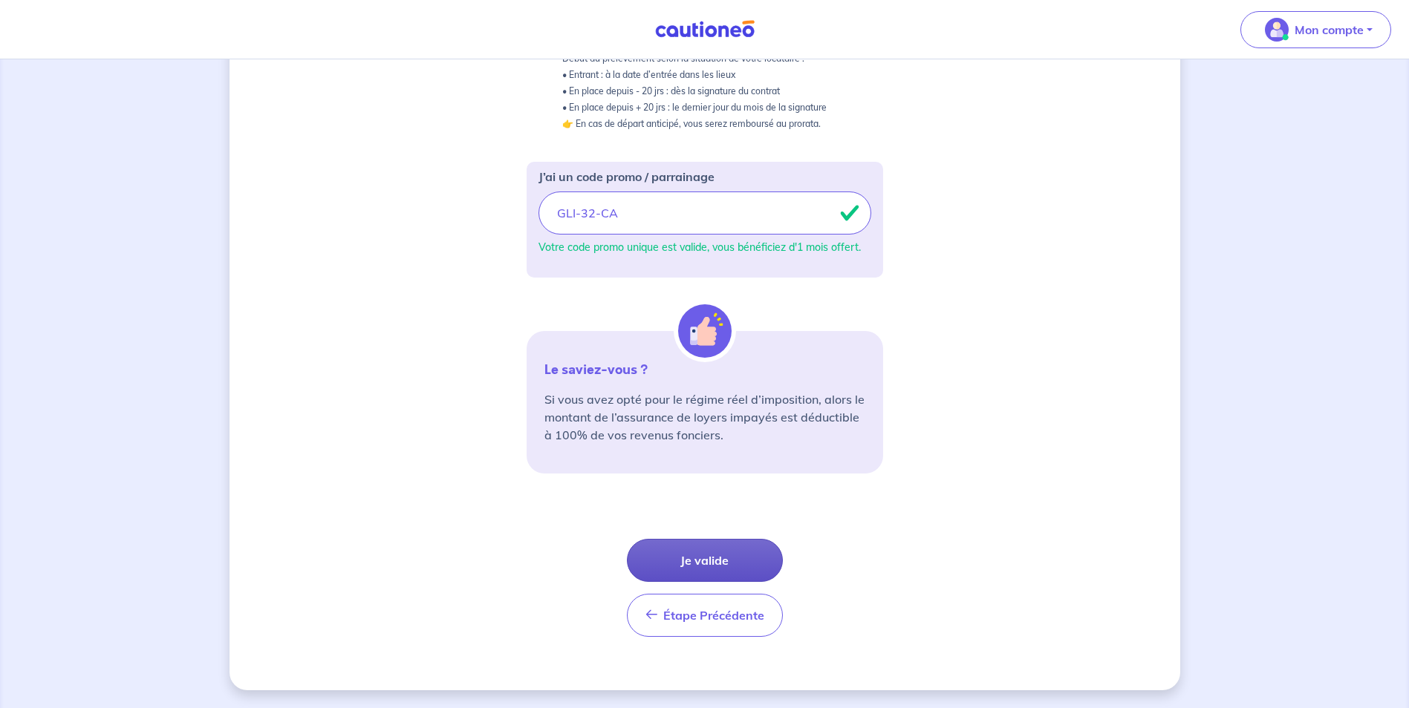
click at [746, 547] on button "Je valide" at bounding box center [705, 560] width 156 height 43
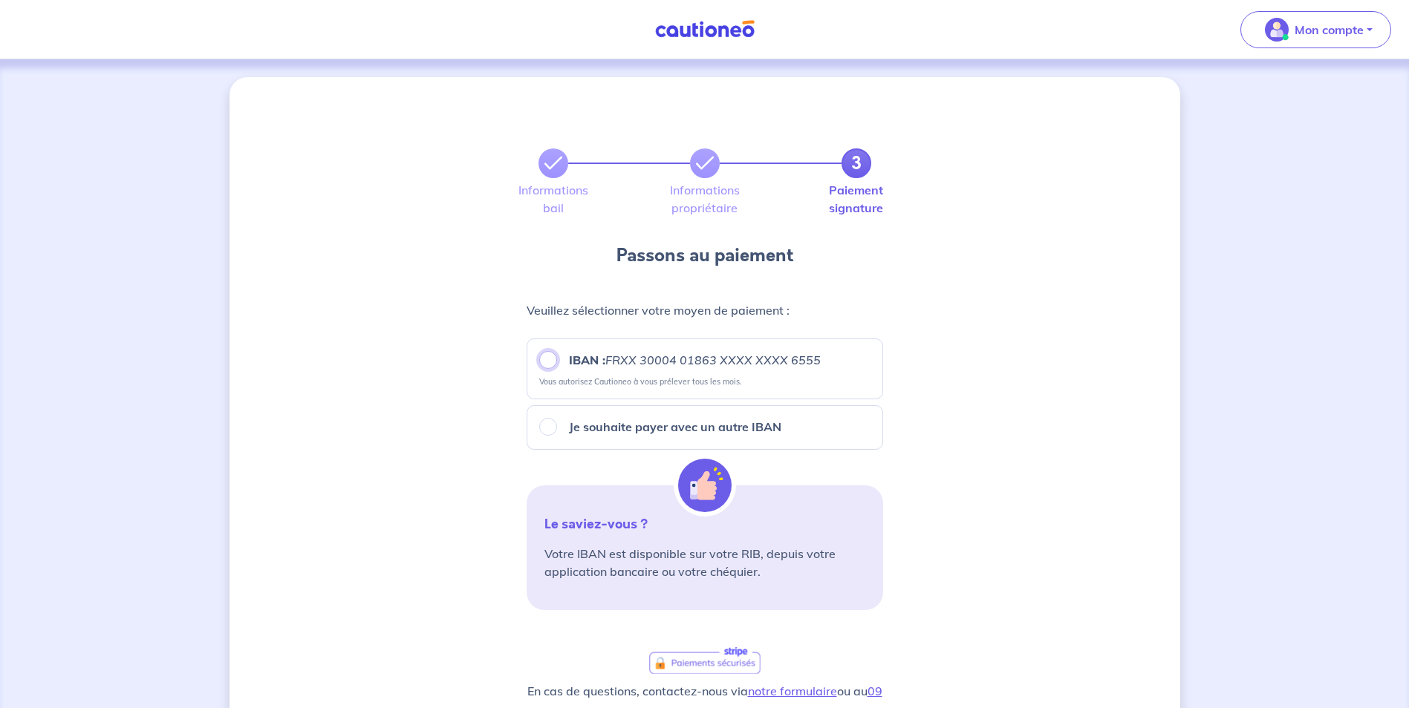
click at [548, 357] on input "IBAN : FRXX [FINANCIAL_ID] XXXX XXXX 6555" at bounding box center [548, 360] width 18 height 18
radio input "true"
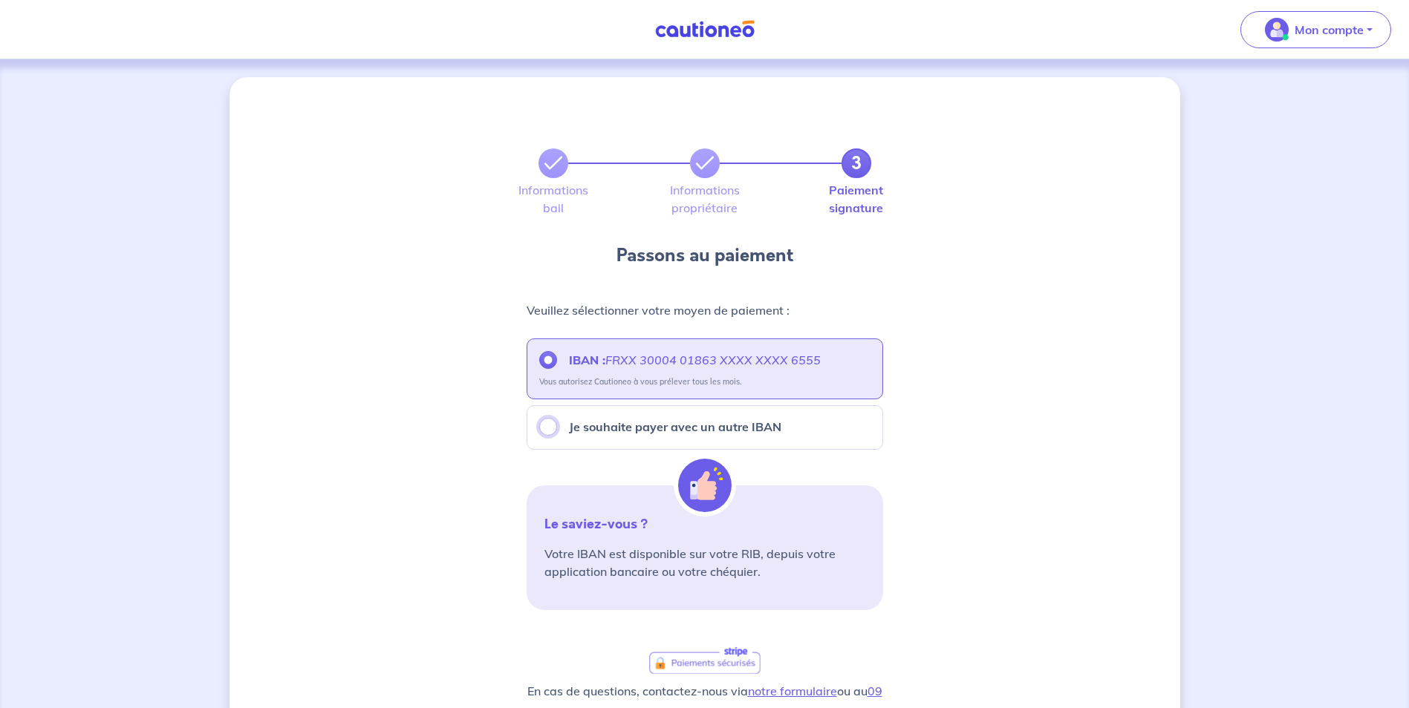
click at [548, 420] on input "Je souhaite payer avec un autre IBAN" at bounding box center [548, 427] width 18 height 18
radio input "true"
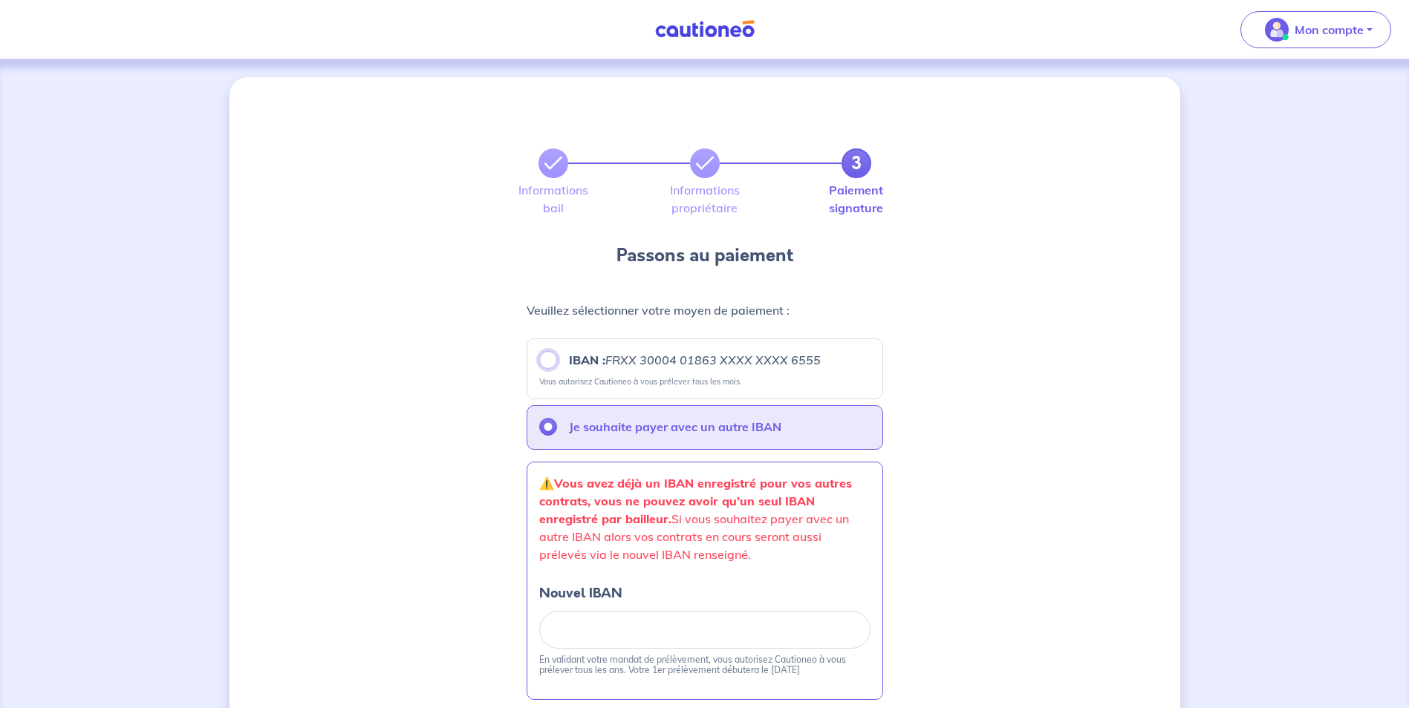
click at [541, 365] on input "IBAN : FRXX [FINANCIAL_ID] XXXX XXXX 6555" at bounding box center [548, 360] width 18 height 18
radio input "true"
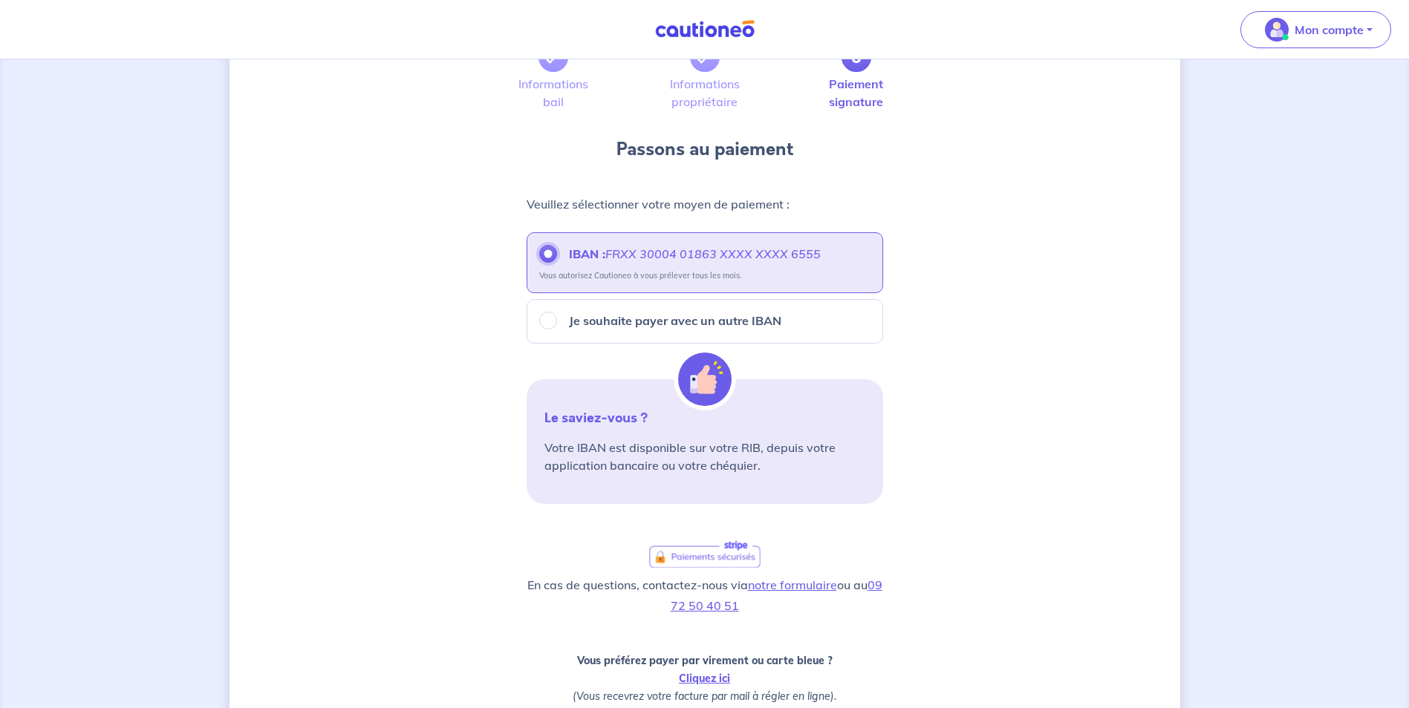
scroll to position [308, 0]
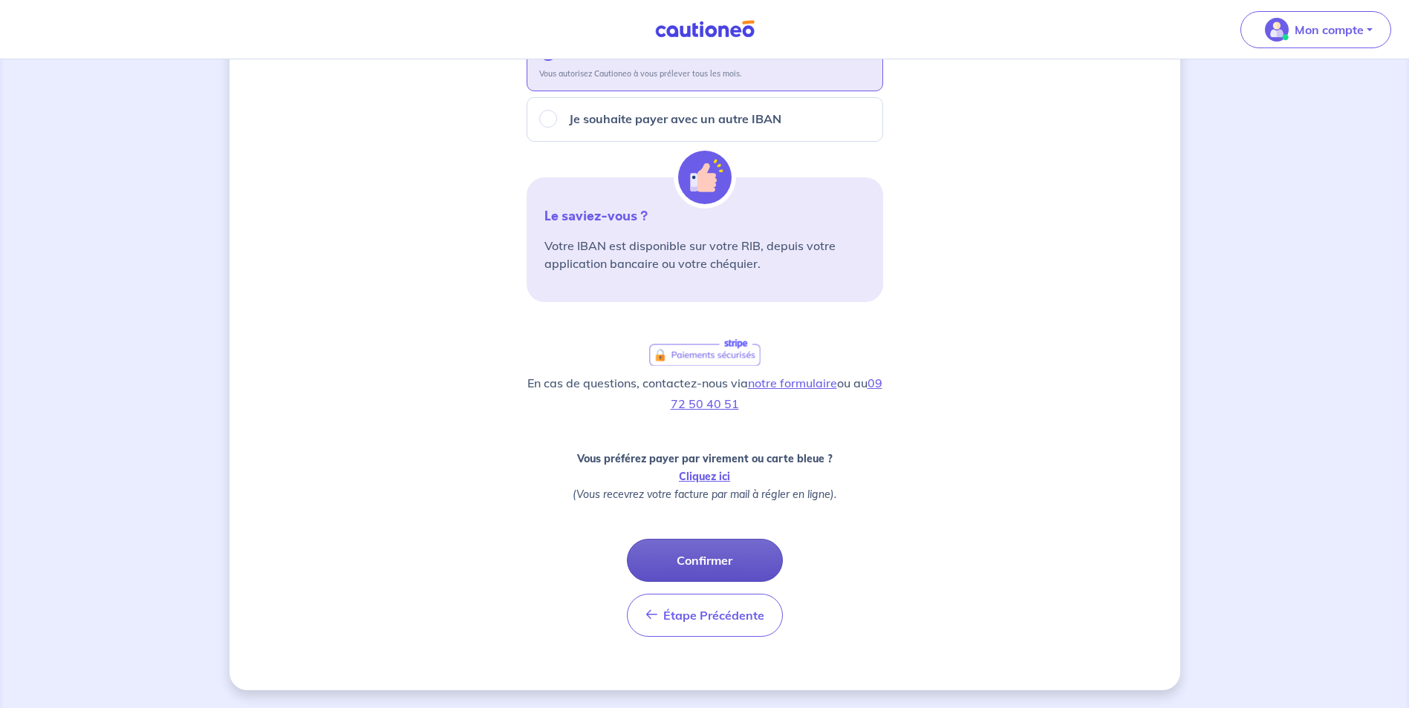
click at [729, 567] on button "Confirmer" at bounding box center [705, 560] width 156 height 43
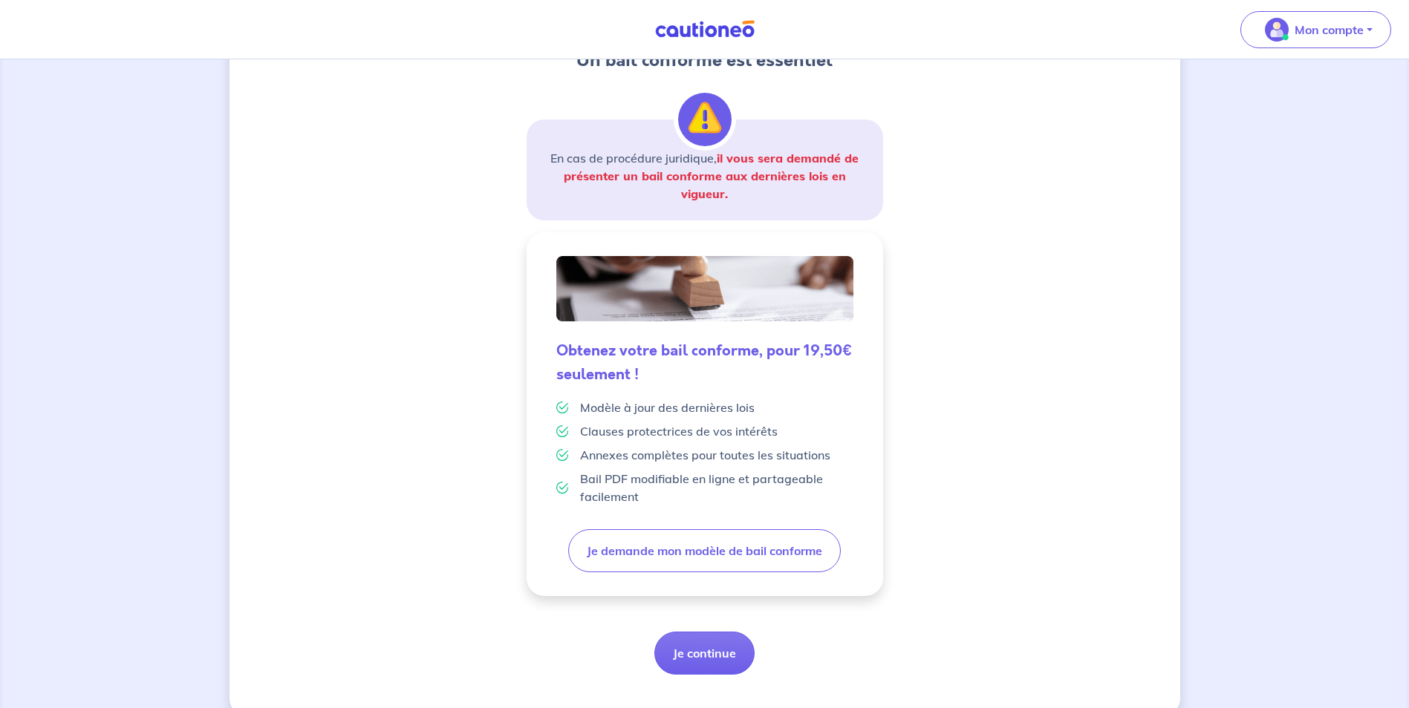
scroll to position [227, 0]
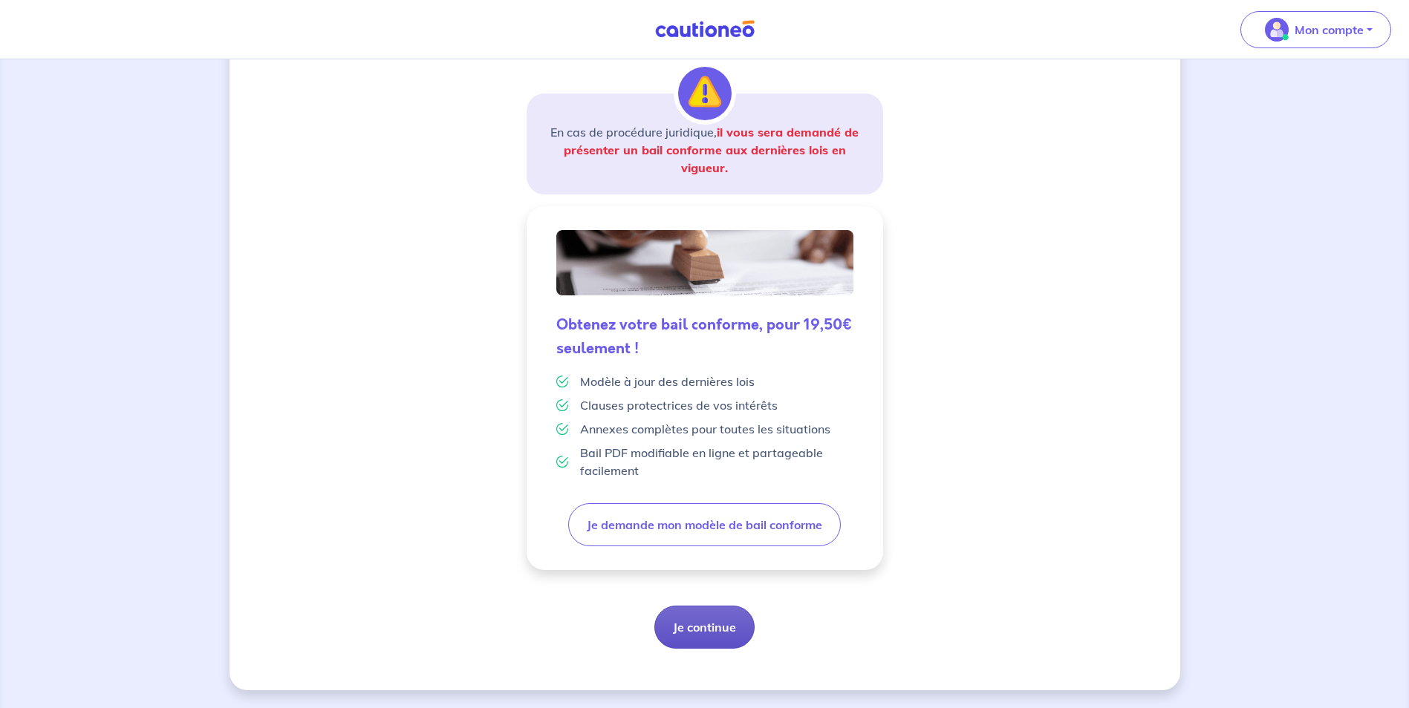
drag, startPoint x: 703, startPoint y: 650, endPoint x: 700, endPoint y: 631, distance: 18.9
click at [700, 631] on div "3 Informations bail Informations propriétaire Paiement signature Un bail confor…" at bounding box center [704, 270] width 951 height 841
click at [700, 631] on button "Je continue" at bounding box center [704, 627] width 100 height 43
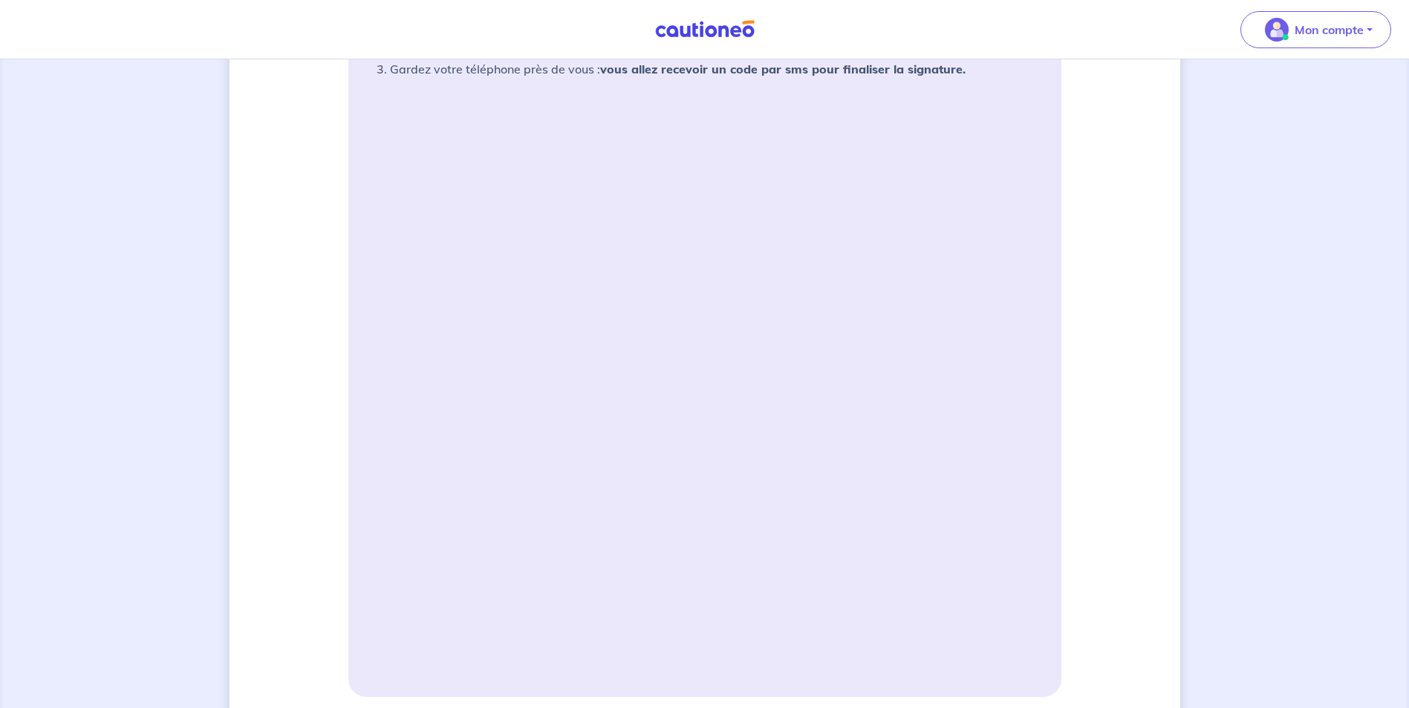
scroll to position [339, 0]
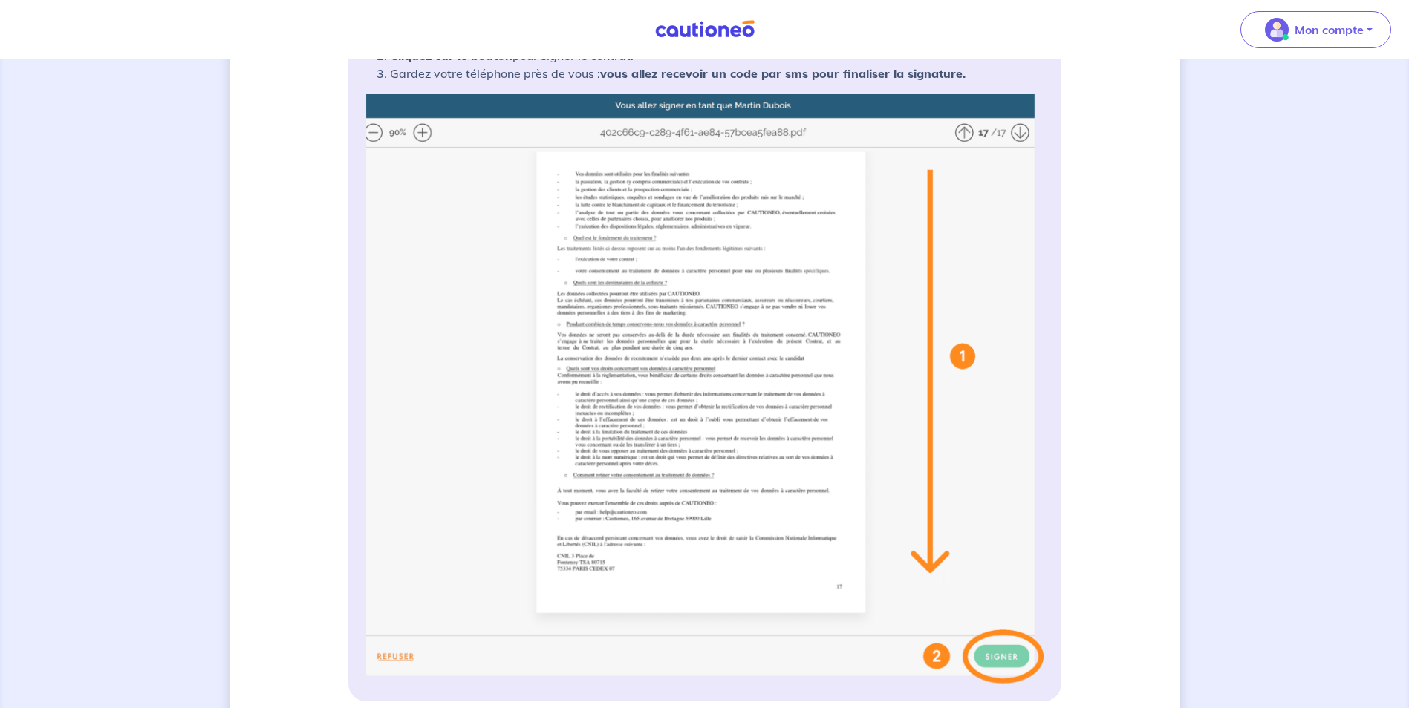
click at [659, 342] on img at bounding box center [704, 389] width 677 height 590
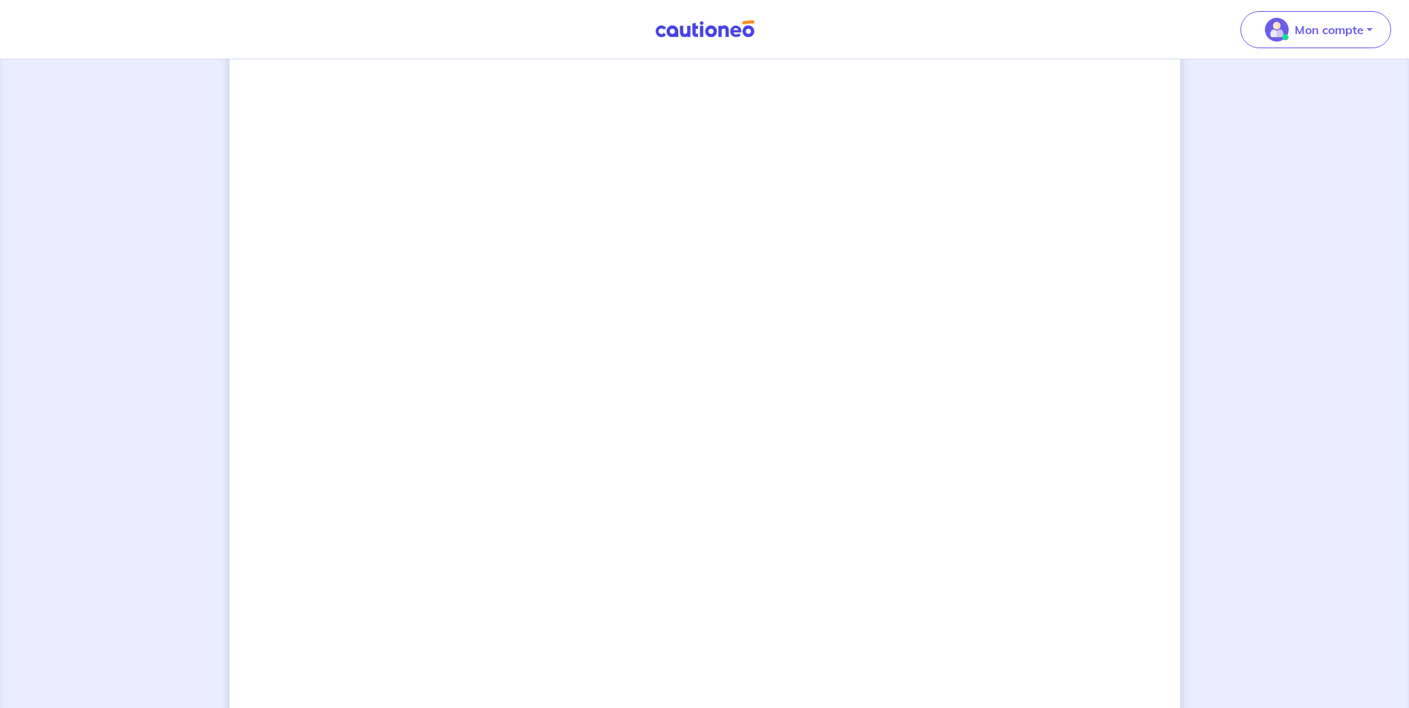
scroll to position [1103, 0]
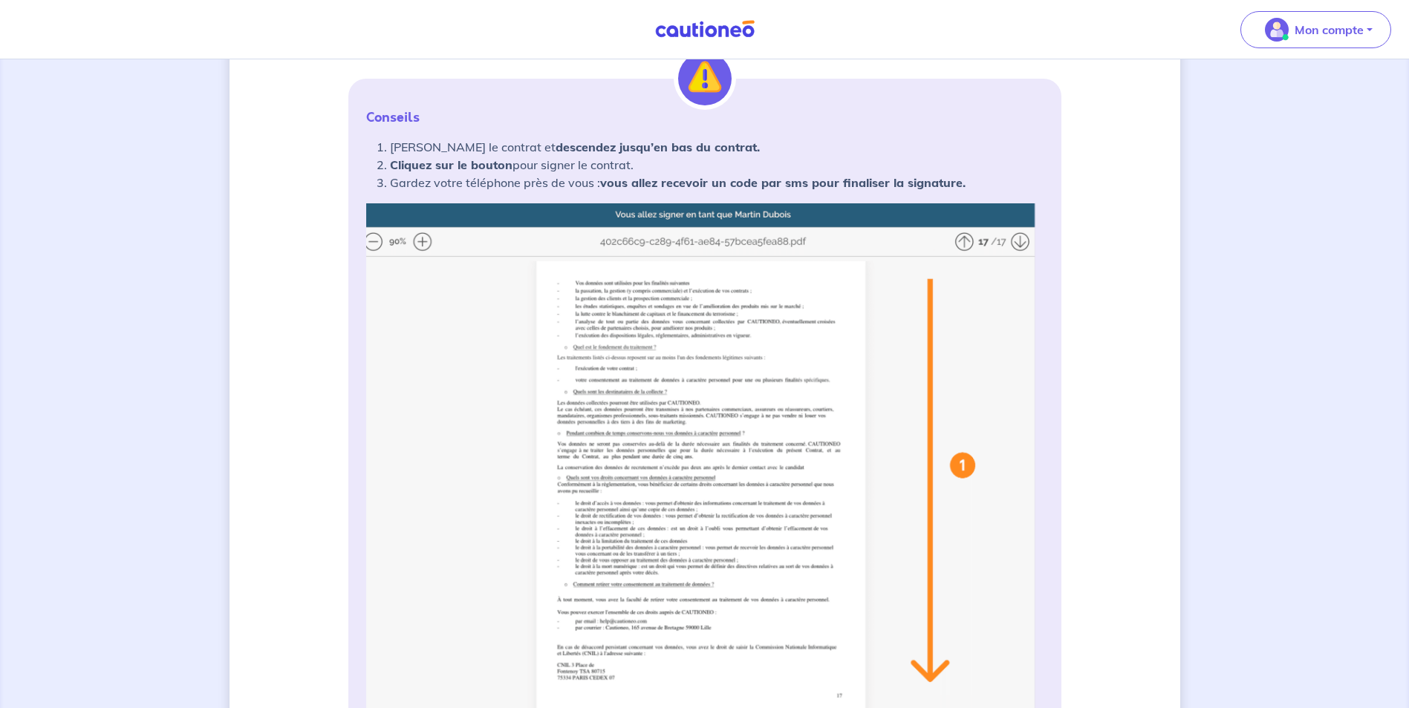
scroll to position [0, 0]
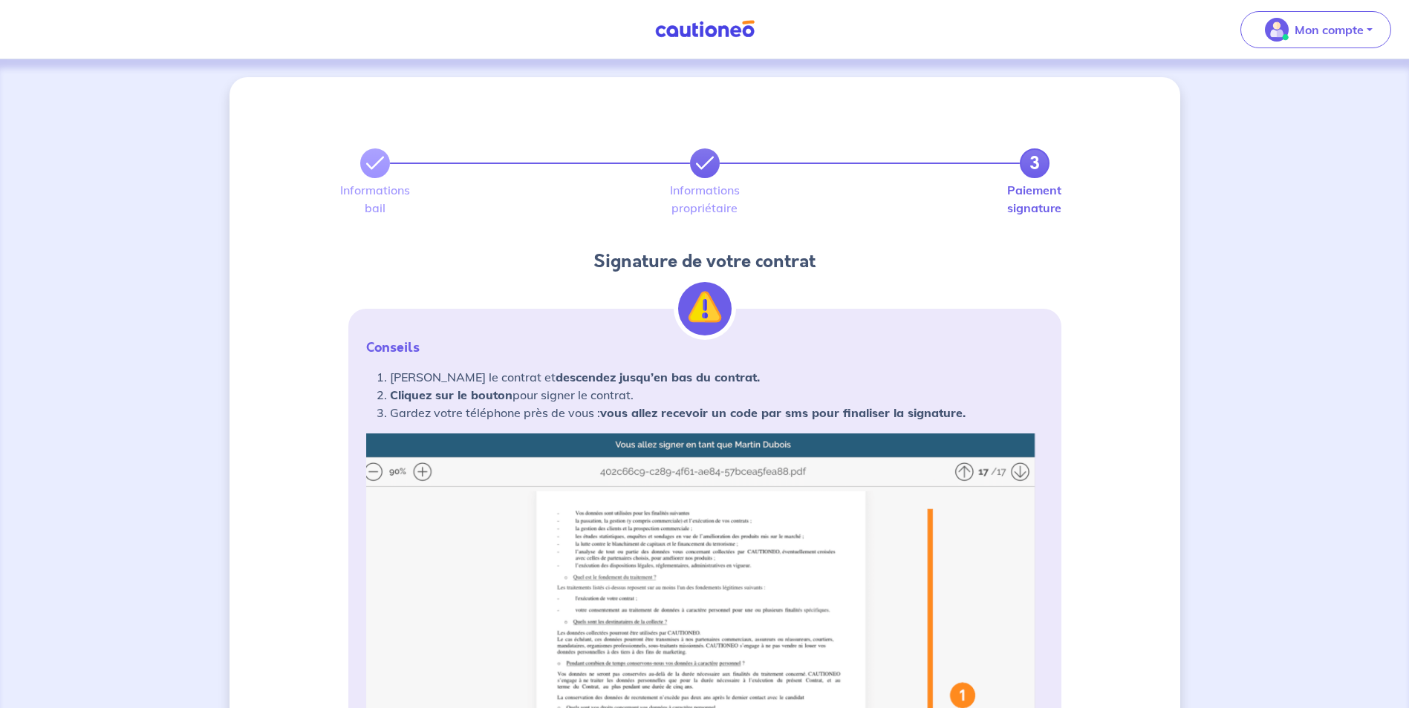
click at [700, 161] on icon at bounding box center [705, 163] width 18 height 18
click at [375, 166] on icon at bounding box center [375, 163] width 18 height 18
click at [531, 353] on p "Conseils" at bounding box center [704, 348] width 677 height 18
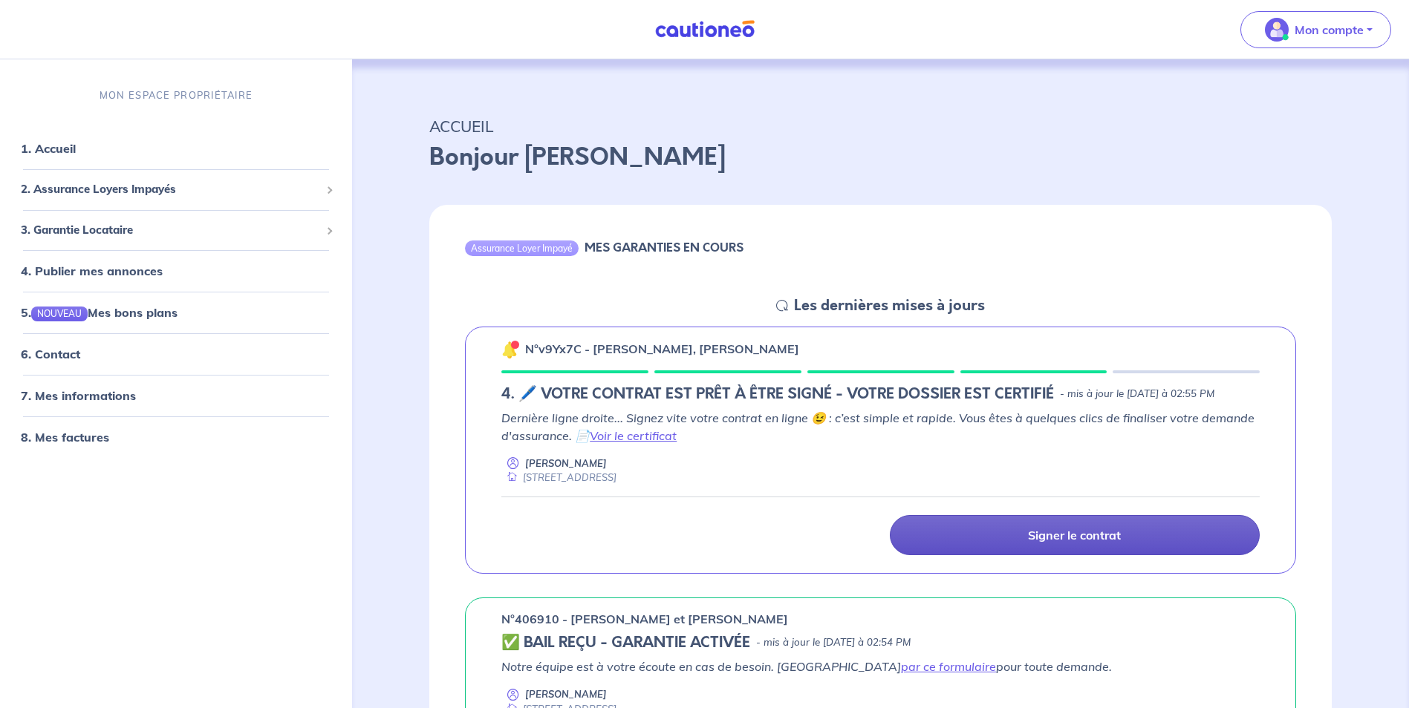
click at [997, 551] on link "Signer le contrat" at bounding box center [1075, 535] width 370 height 40
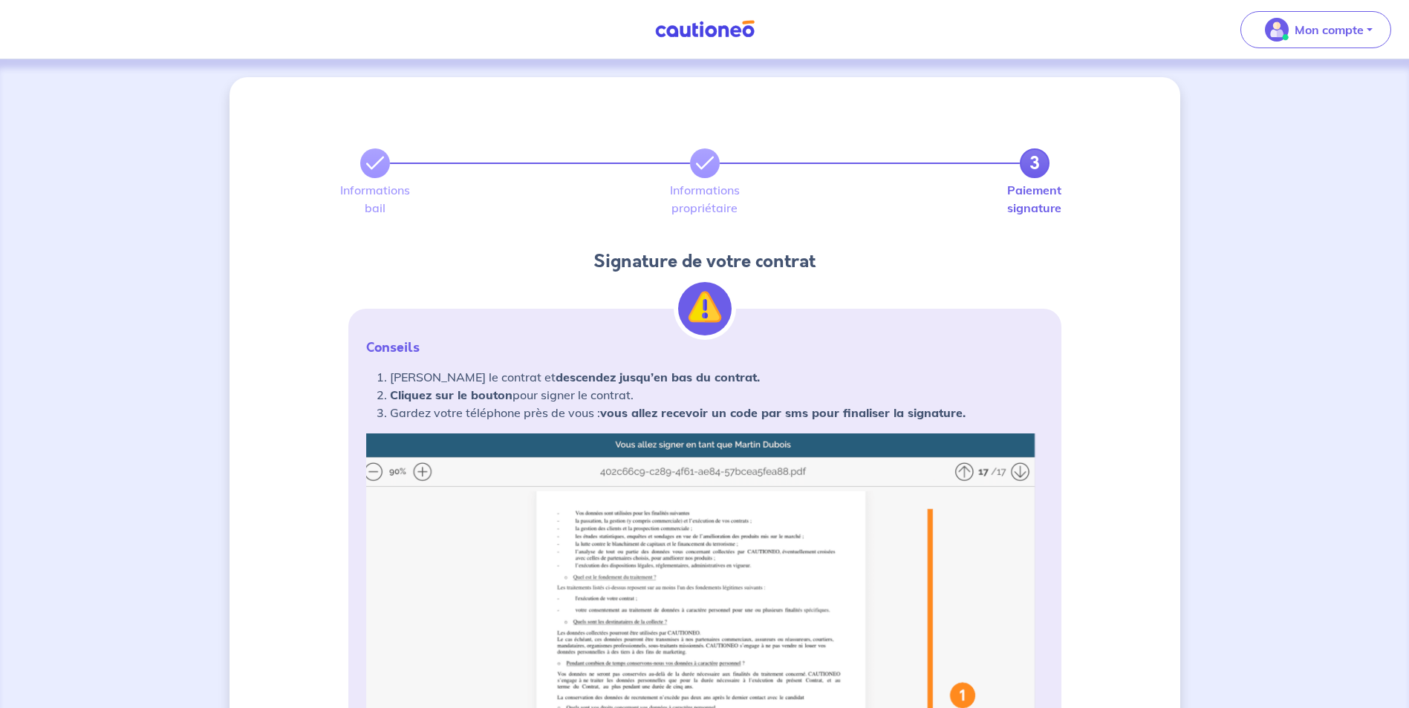
click at [698, 197] on label "Informations propriétaire" at bounding box center [705, 199] width 30 height 30
click at [700, 158] on icon at bounding box center [705, 163] width 18 height 18
click at [385, 160] on link at bounding box center [375, 164] width 30 height 30
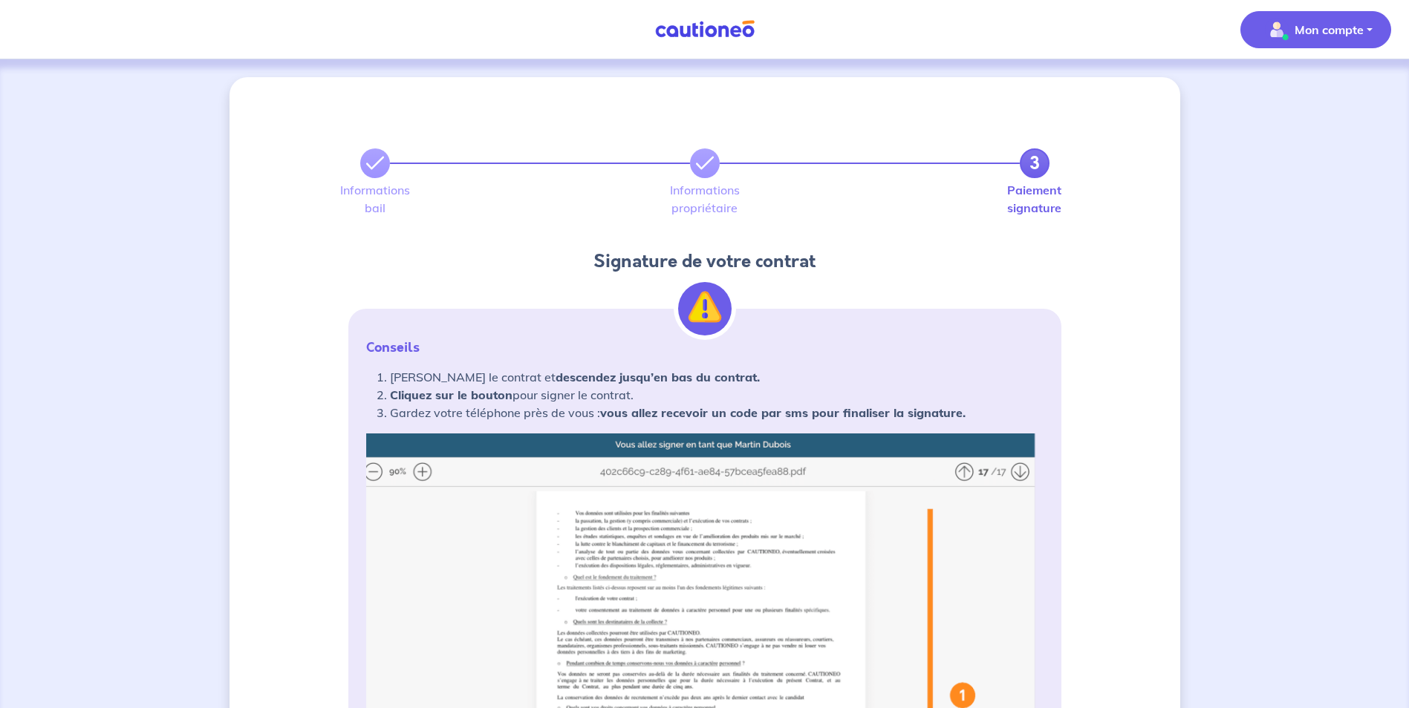
click at [1327, 26] on p "Mon compte" at bounding box center [1328, 30] width 69 height 18
click at [1303, 91] on link "Mes informations" at bounding box center [1301, 92] width 120 height 24
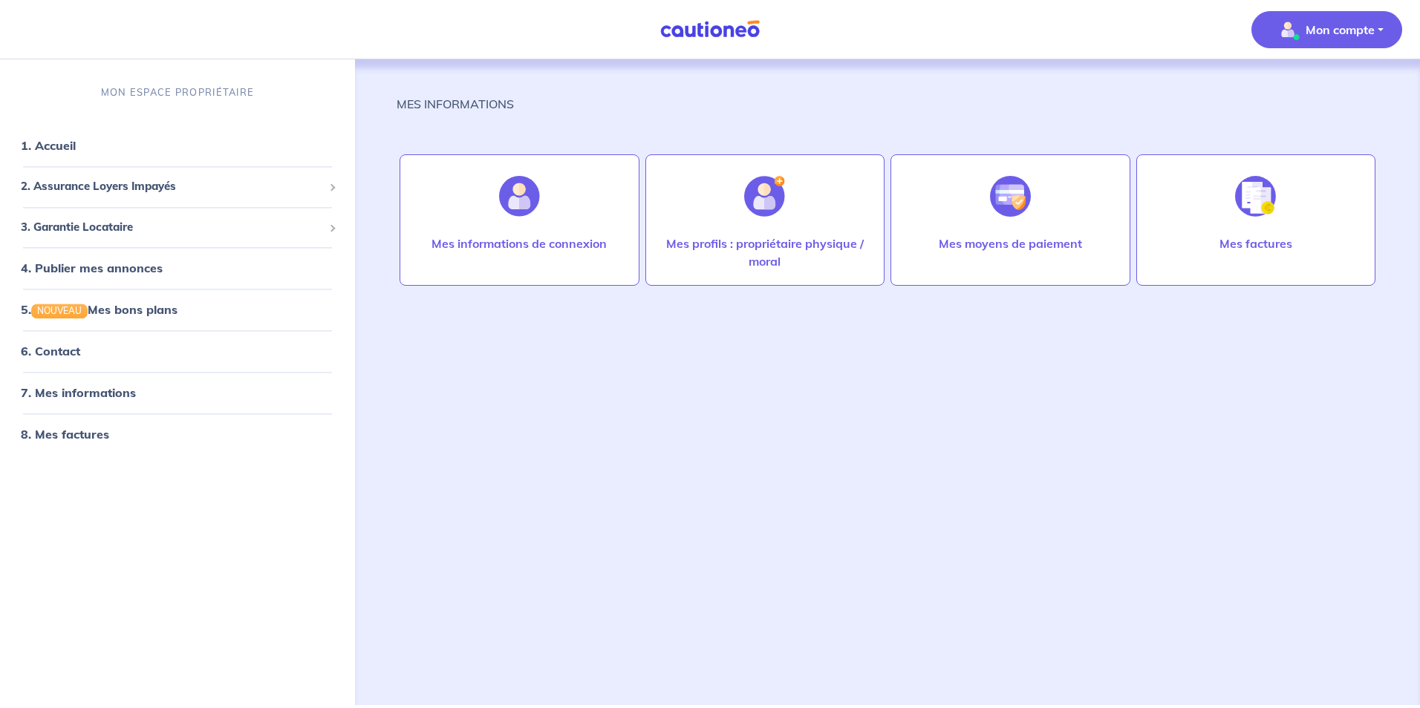
click at [732, 30] on img at bounding box center [709, 29] width 111 height 19
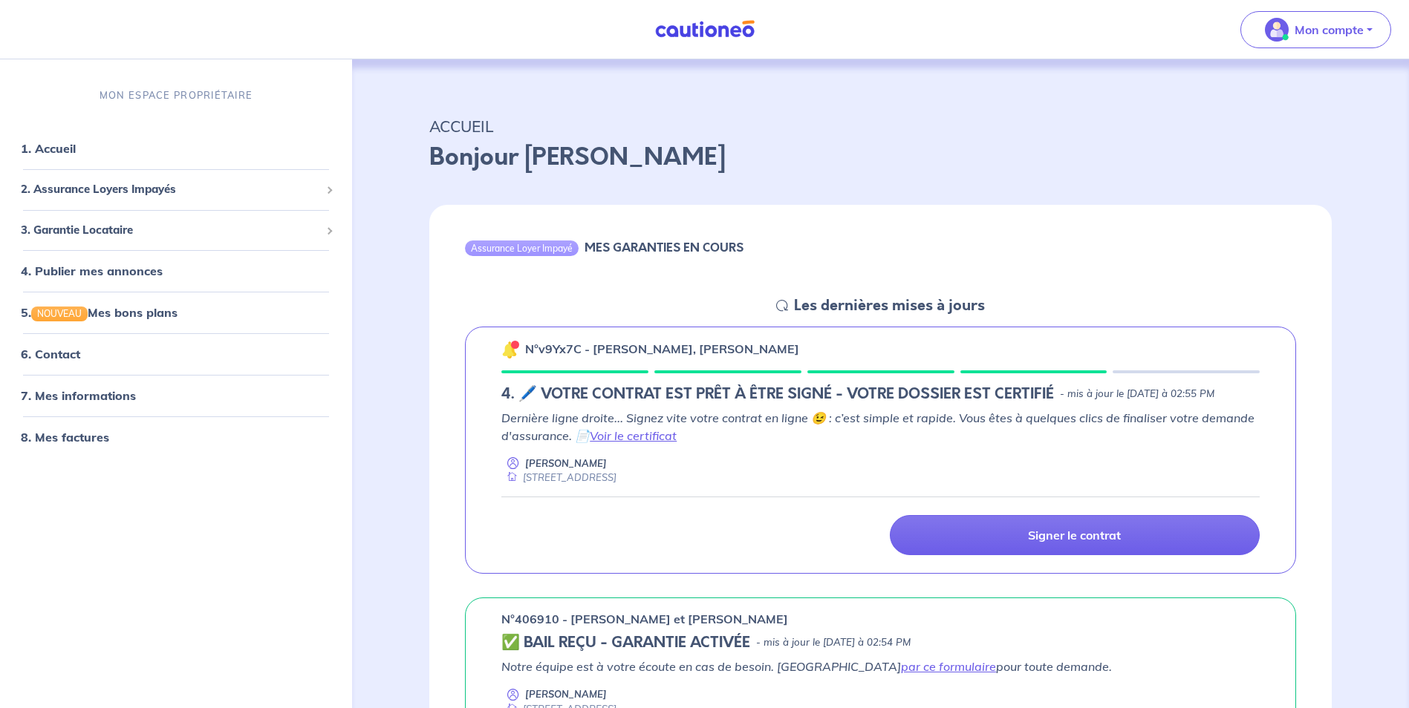
click at [604, 581] on div "n°v9Yx7C - Erik KNOCKAERT, Aude BRANITZKI 4. 🖊️ VOTRE CONTRAT EST PRÊT À ÊTRE S…" at bounding box center [880, 451] width 902 height 272
click at [1044, 451] on div "Dernière ligne droite... Signez vite votre contrat en ligne 😉 : c’est simple et…" at bounding box center [880, 447] width 758 height 76
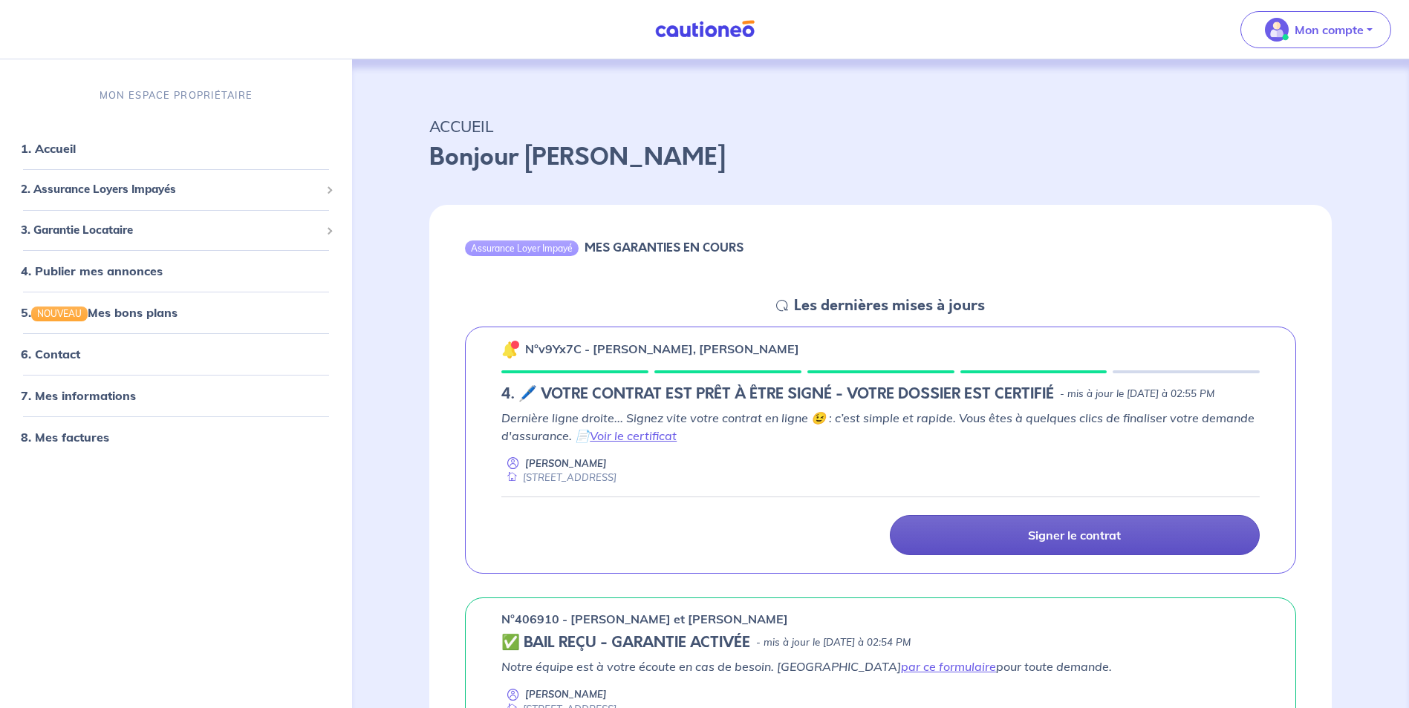
click at [922, 529] on link "Signer le contrat" at bounding box center [1075, 535] width 370 height 40
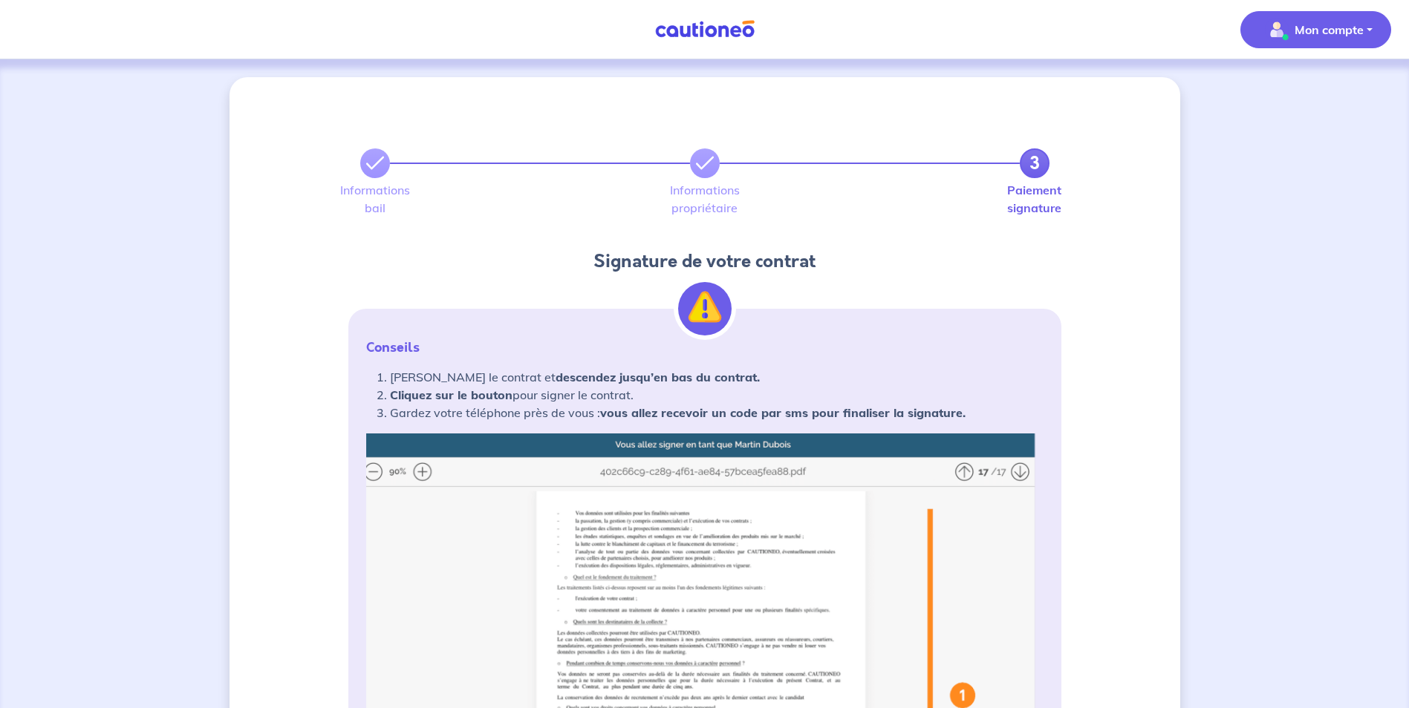
click at [1368, 22] on button "Mon compte" at bounding box center [1315, 29] width 151 height 37
click at [962, 192] on div "Informations bail Informations propriétaire Paiement signature" at bounding box center [704, 199] width 689 height 30
click at [736, 30] on img at bounding box center [704, 29] width 111 height 19
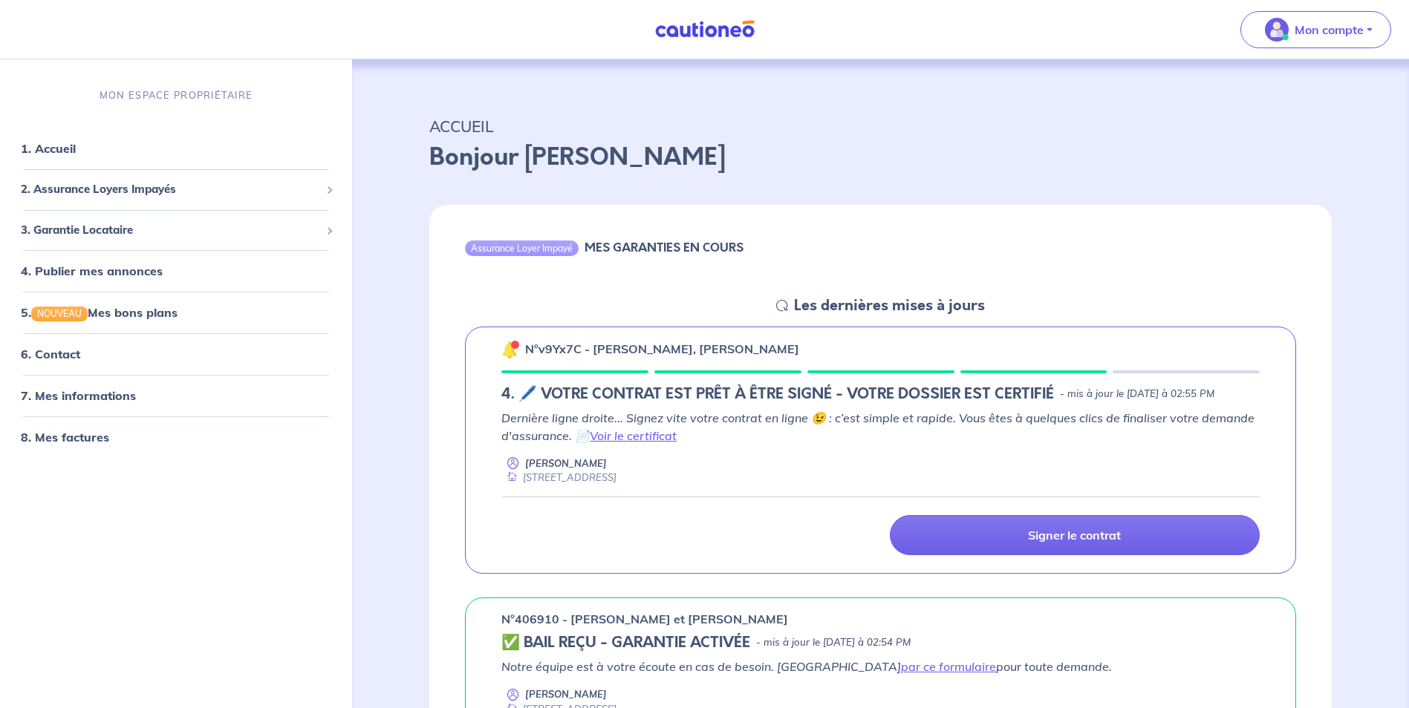
click at [689, 375] on div "n°v9Yx7C - Erik KNOCKAERT, Aude BRANITZKI 4. 🖊️ VOTRE CONTRAT EST PRÊT À ÊTRE S…" at bounding box center [880, 451] width 831 height 248
click at [879, 312] on h5 "Les dernières mises à jours" at bounding box center [889, 306] width 191 height 18
click at [75, 142] on link "1. Accueil" at bounding box center [48, 149] width 54 height 15
click at [62, 352] on link "6. Contact" at bounding box center [50, 355] width 58 height 15
